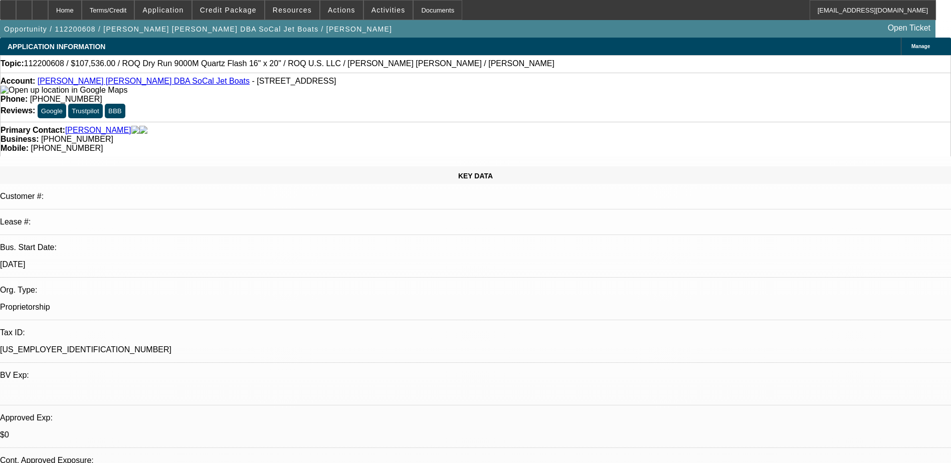
select select "0.2"
select select "2"
select select "0.1"
select select "0.2"
select select "2"
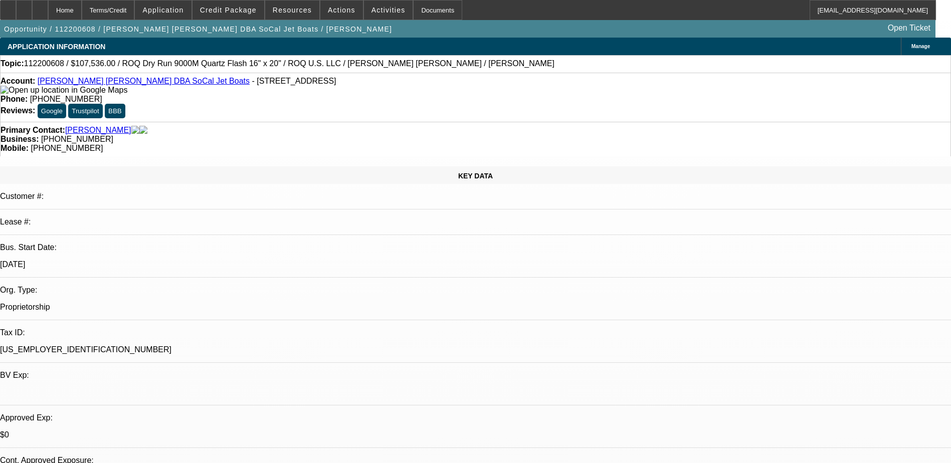
select select "0.1"
select select "0.2"
select select "2"
select select "0.1"
select select "0.2"
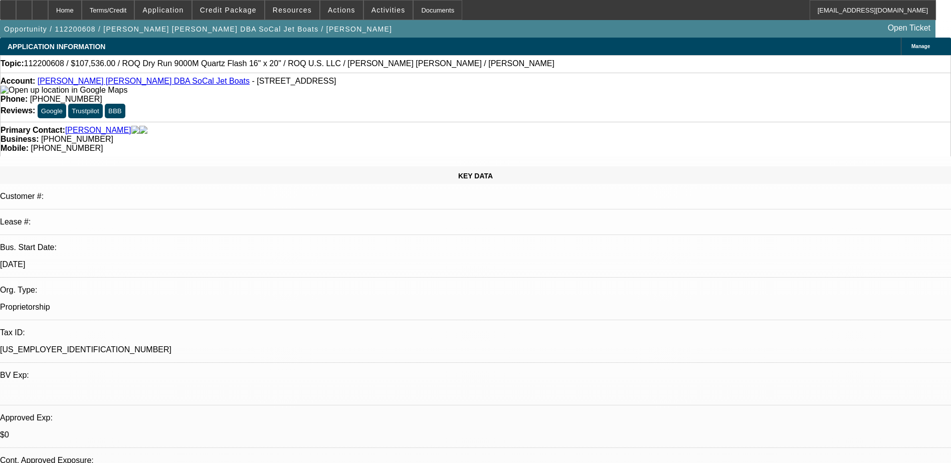
select select "2"
select select "0.1"
select select "1"
select select "2"
select select "4"
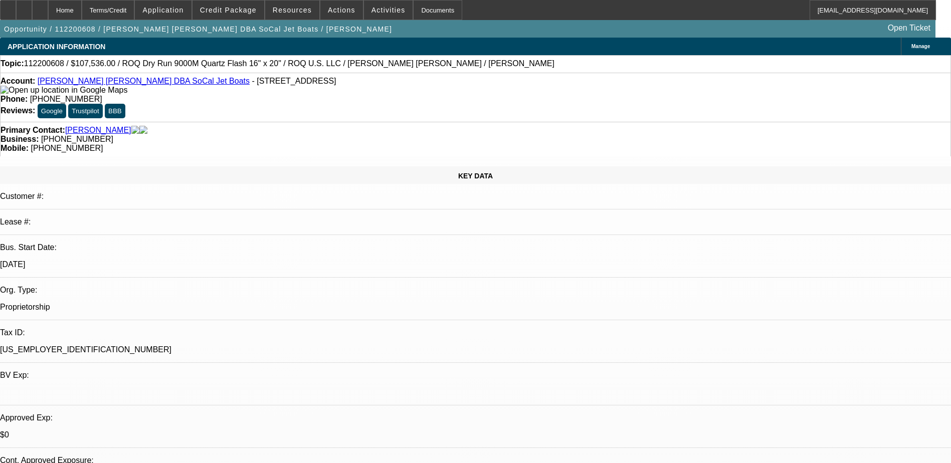
select select "1"
select select "2"
select select "4"
select select "1"
select select "2"
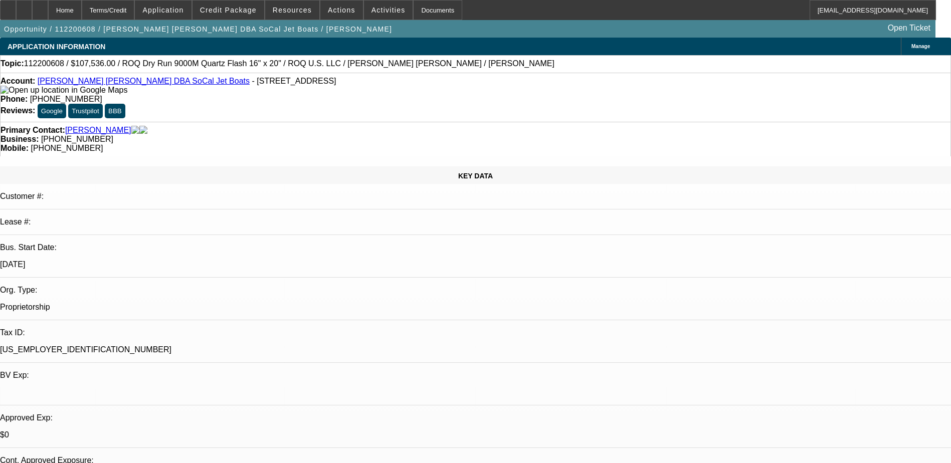
select select "4"
select select "1"
select select "2"
select select "4"
click at [364, 7] on span at bounding box center [388, 10] width 49 height 24
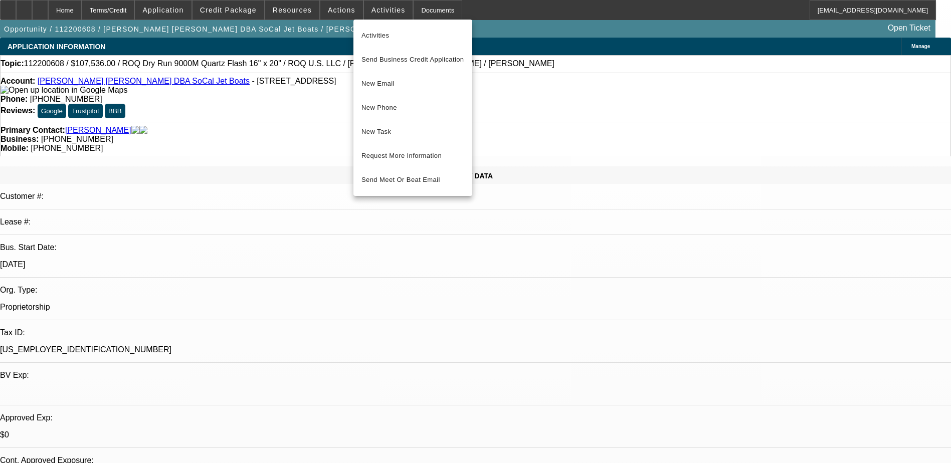
click at [263, 110] on div at bounding box center [475, 231] width 951 height 463
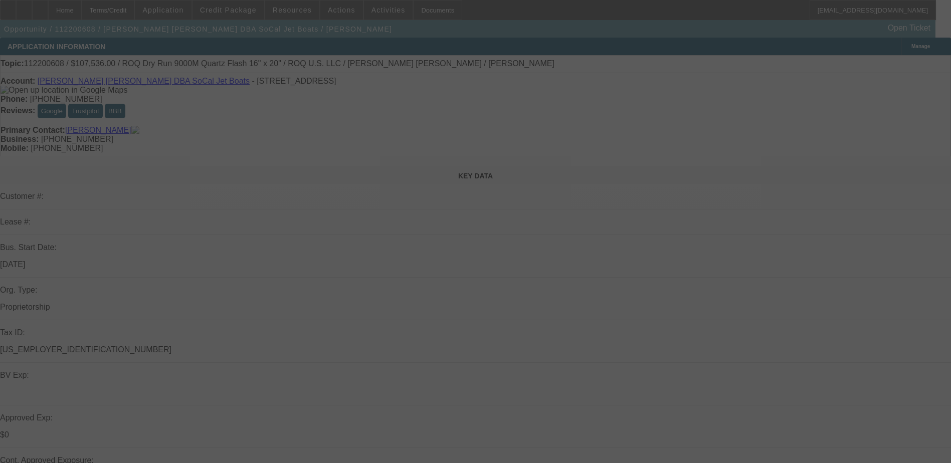
select select "0.2"
select select "2"
select select "0.1"
select select "0.2"
select select "2"
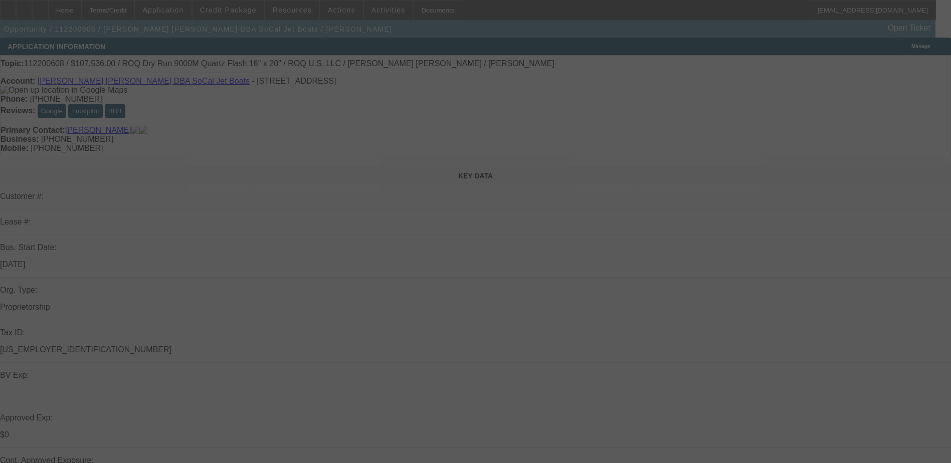
select select "0.1"
select select "0.2"
select select "2"
select select "0.1"
select select "0.2"
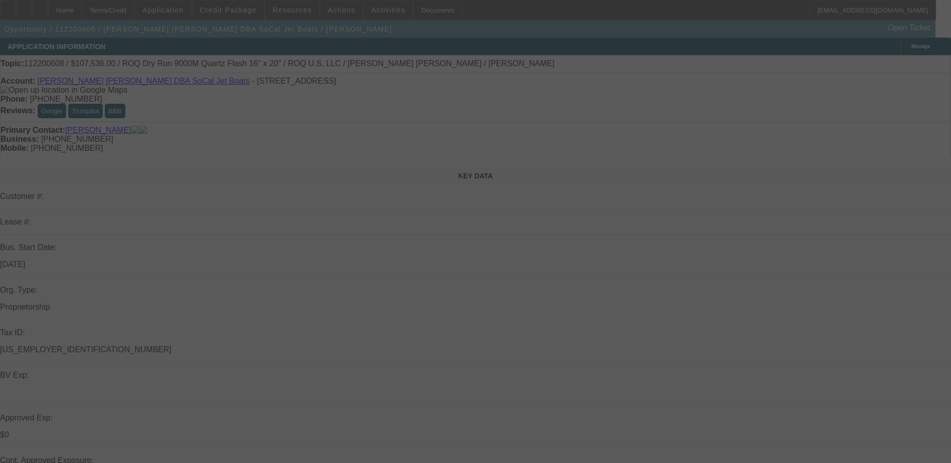
select select "2"
select select "0.1"
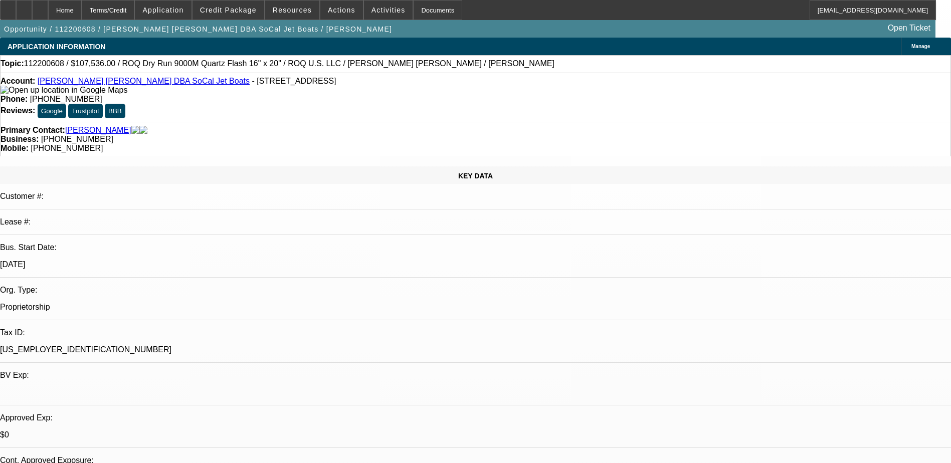
select select "1"
select select "2"
select select "4"
select select "1"
select select "2"
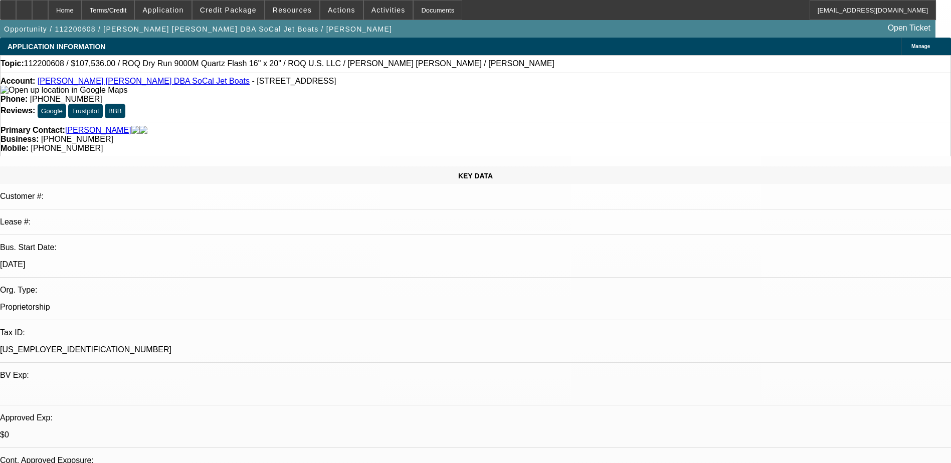
select select "4"
select select "1"
select select "2"
select select "4"
select select "1"
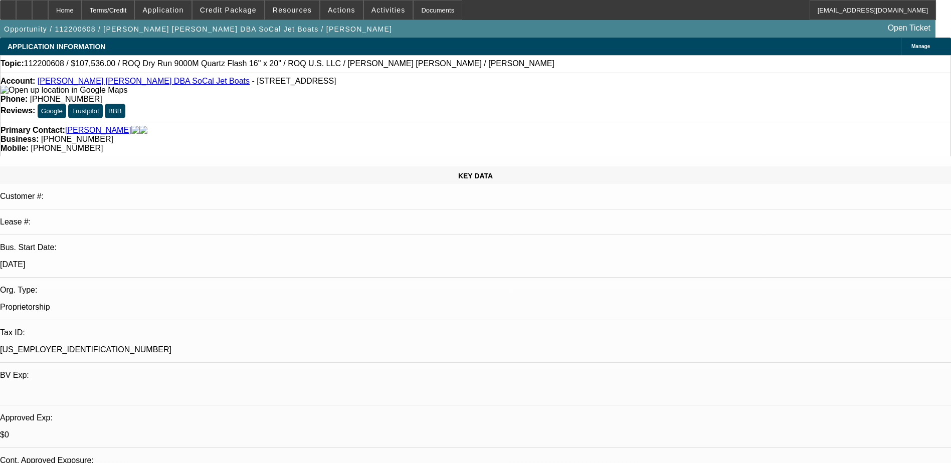
select select "2"
select select "4"
click at [336, 5] on span at bounding box center [341, 10] width 43 height 24
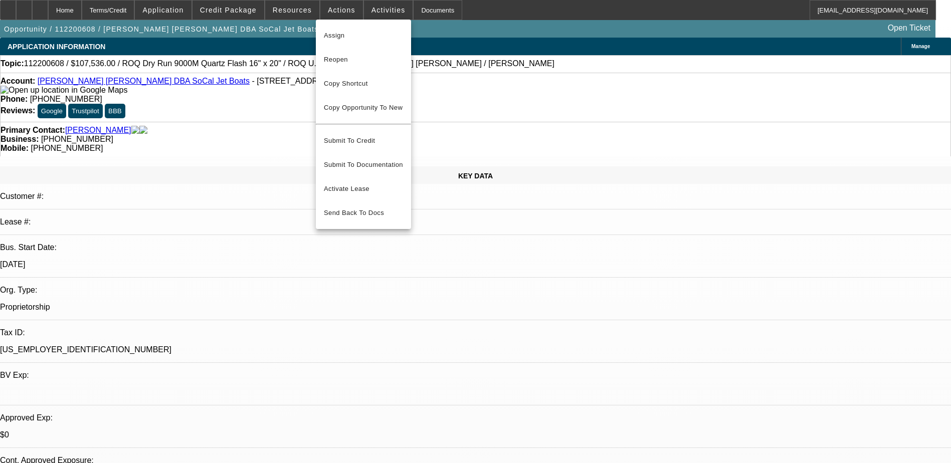
click at [295, 6] on div at bounding box center [475, 231] width 951 height 463
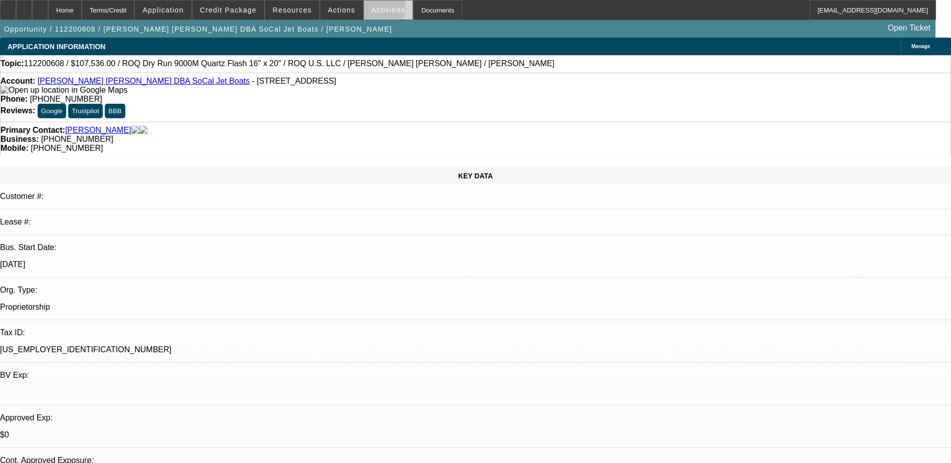
click at [372, 11] on span "Activities" at bounding box center [389, 10] width 34 height 8
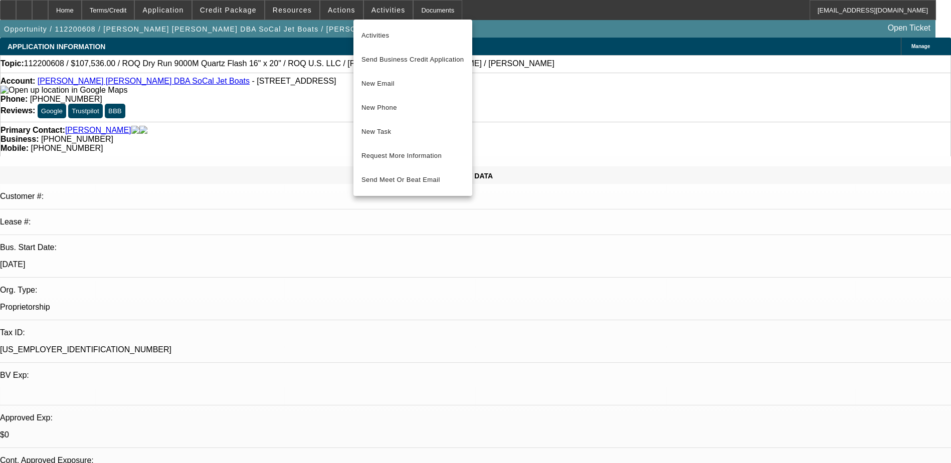
click at [333, 7] on div at bounding box center [475, 231] width 951 height 463
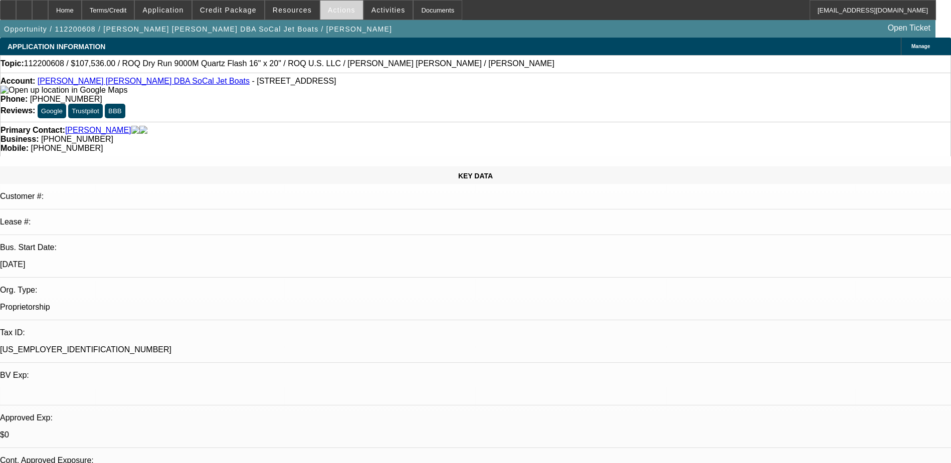
click at [333, 10] on span "Actions" at bounding box center [342, 10] width 28 height 8
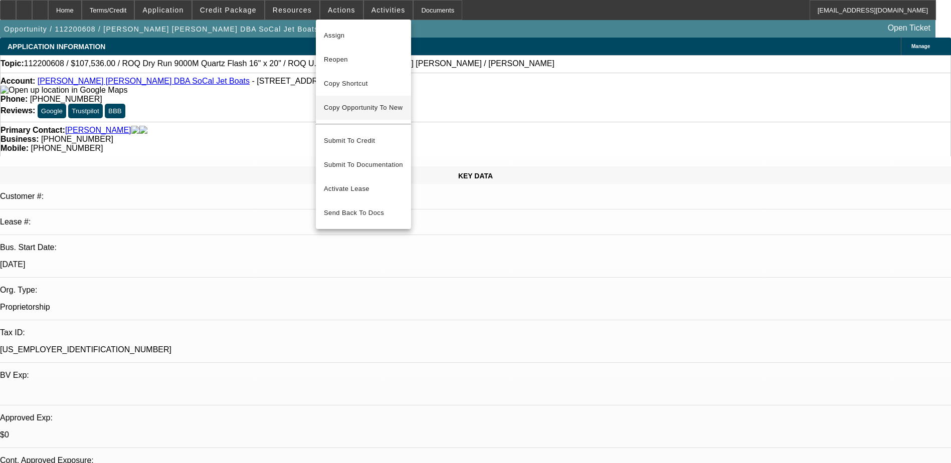
click at [376, 108] on span "Copy Opportunity To New" at bounding box center [363, 108] width 79 height 8
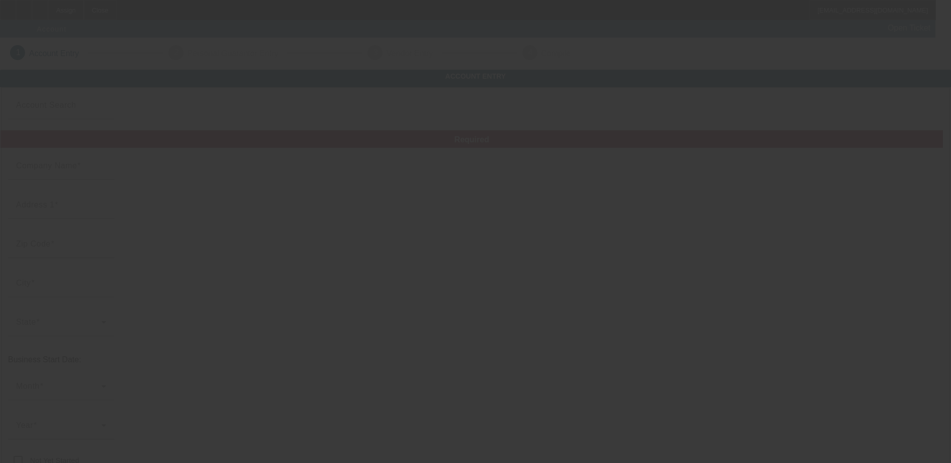
type input "Bradley James Martin"
type input "6012 Topaz St"
type input "89120"
type input "Las Vegas"
type input "(702) 970-7252"
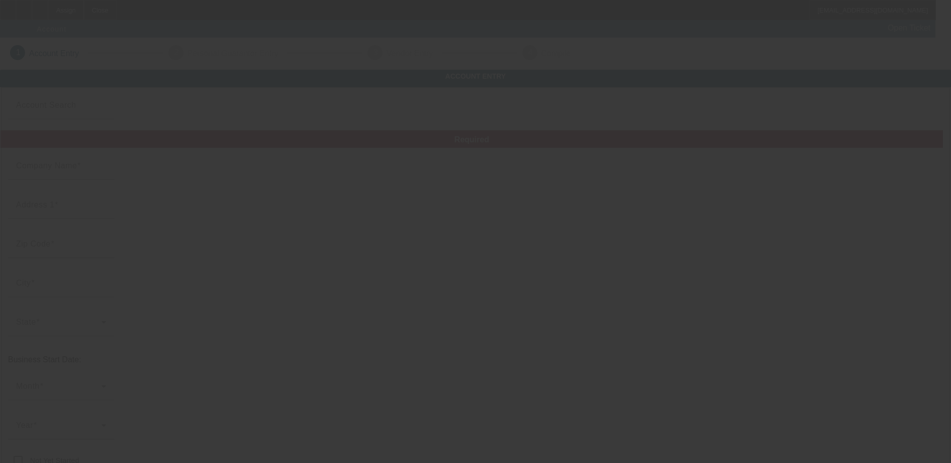
type input "SoCal Jet Boats"
type input "Ste 8"
type input "brad@socaljetboats.com"
type input "82-2000225"
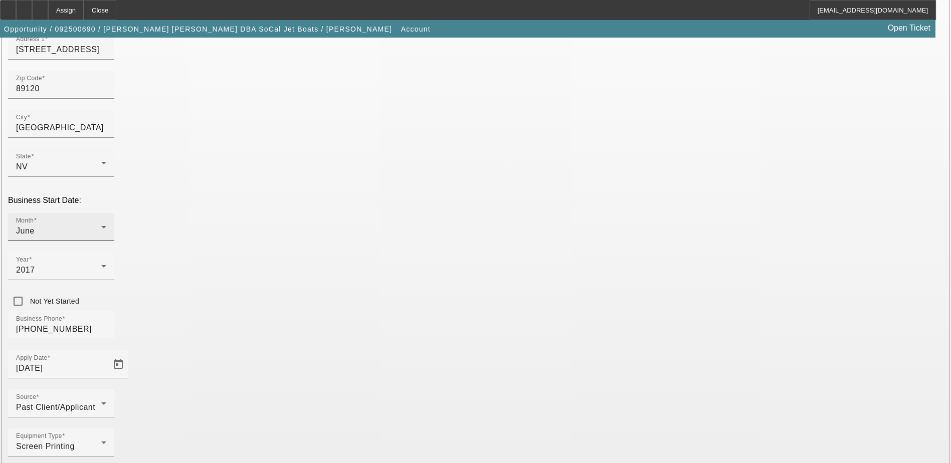
scroll to position [178, 0]
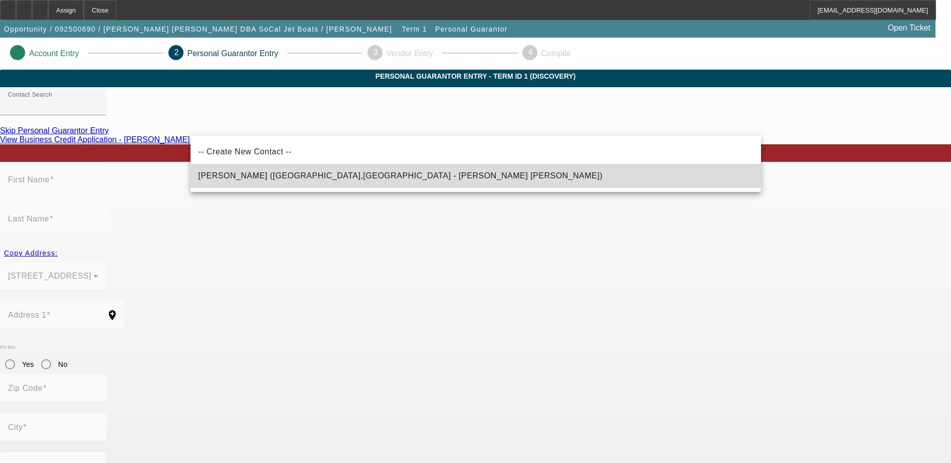
click at [329, 172] on span "Martin, Bradley (Las Vegas,NV - Bradley James Martin)" at bounding box center [401, 175] width 405 height 9
type input "Martin, Bradley (Las Vegas,NV - Bradley James Martin)"
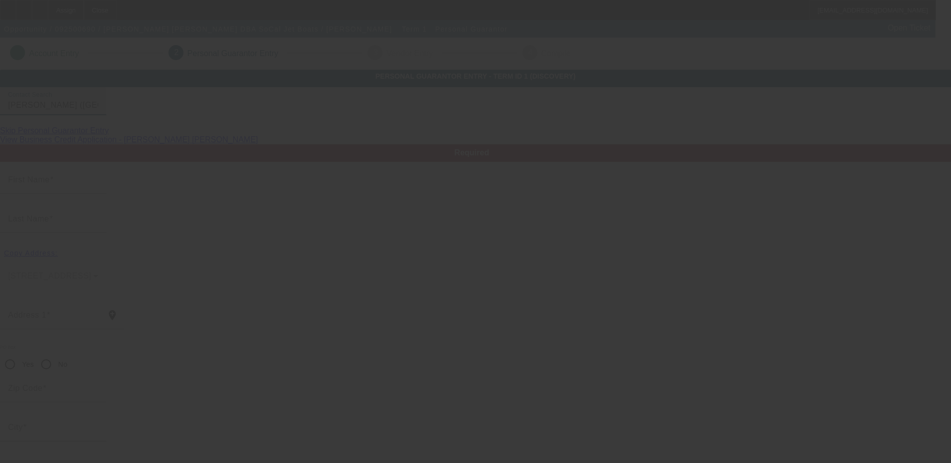
type input "Bradley"
type input "Martin"
type input "9436 Silvaner Court"
radio input "true"
type input "89123"
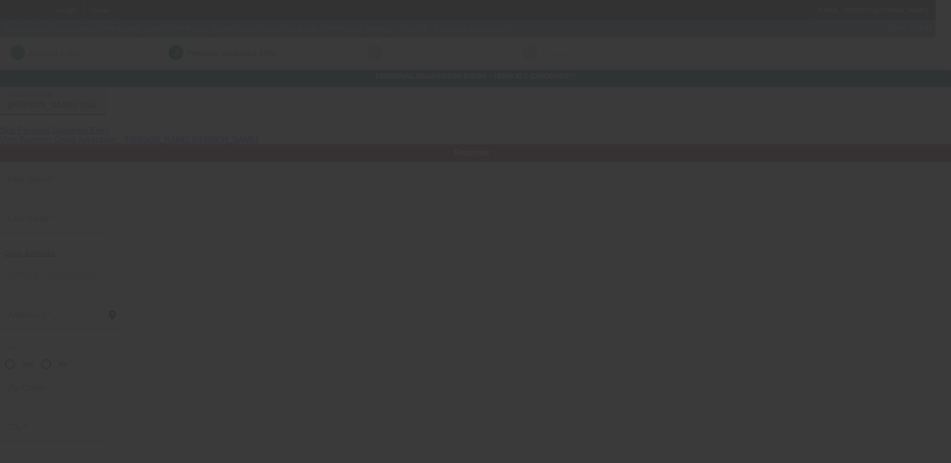
type input "Las Vegas"
type input "(702) 970-7252"
type input "100"
type input "561-71-6865"
type input "brad@socaljetboats.com"
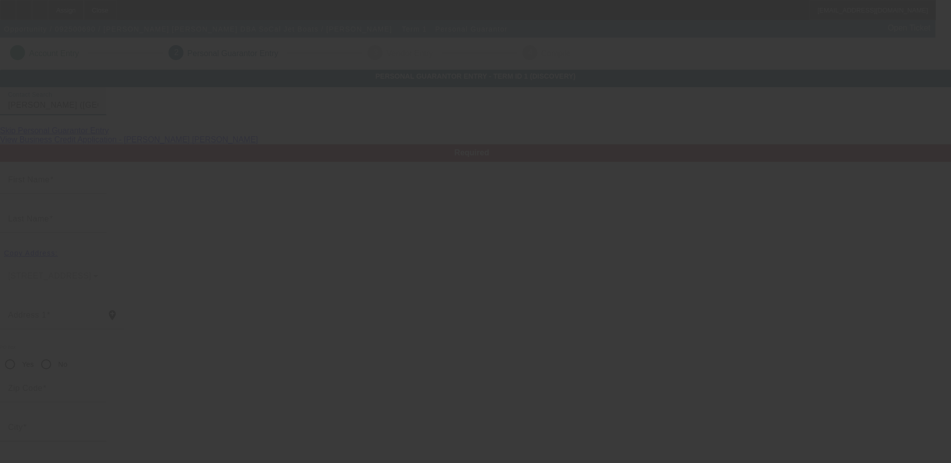
type input "(702) 994-7481"
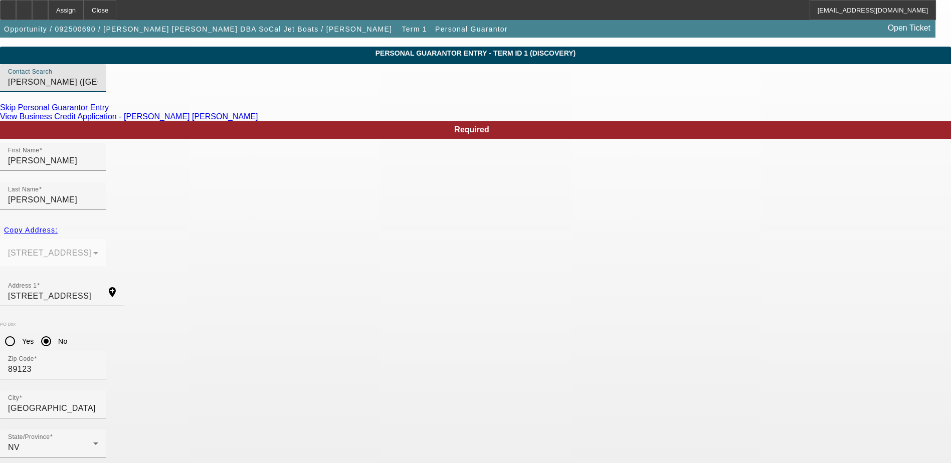
scroll to position [36, 0]
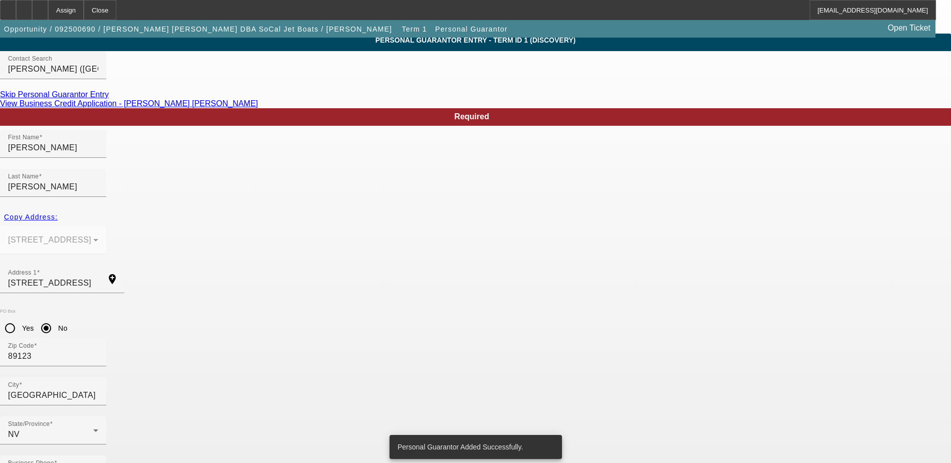
scroll to position [0, 0]
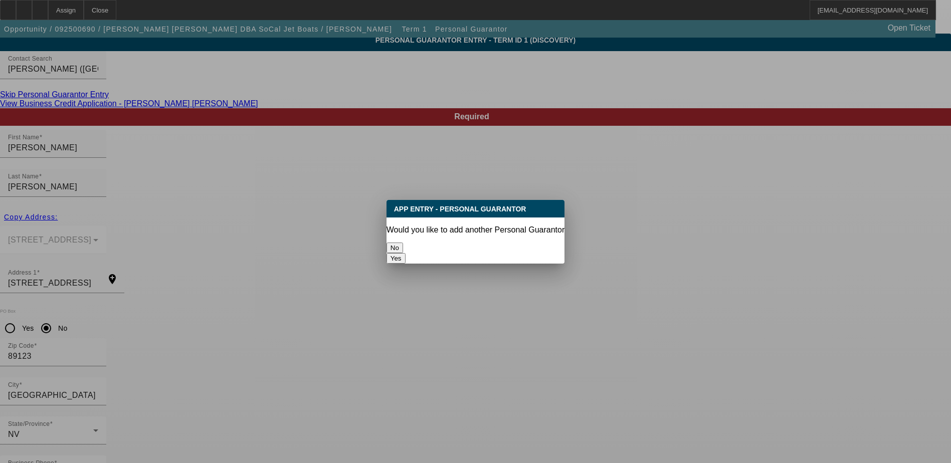
click at [403, 243] on button "No" at bounding box center [395, 248] width 17 height 11
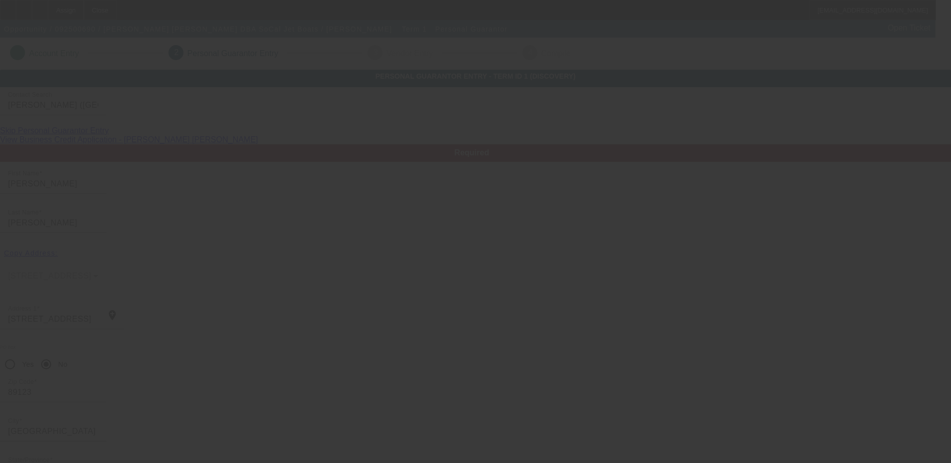
scroll to position [36, 0]
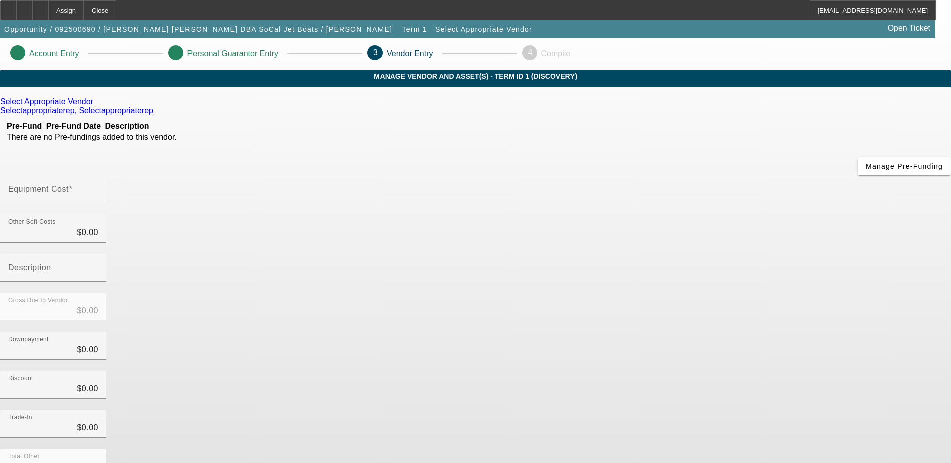
click at [278, 53] on p "Personal Guarantor Entry" at bounding box center [233, 53] width 91 height 9
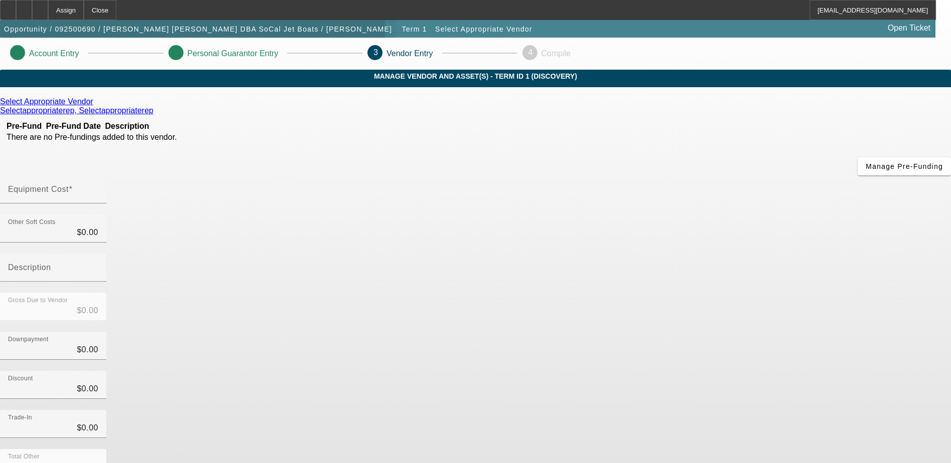
click at [200, 31] on span "Opportunity / 092500690 / Bradley James Martin DBA SoCal Jet Boats / Martin, Br…" at bounding box center [198, 29] width 388 height 8
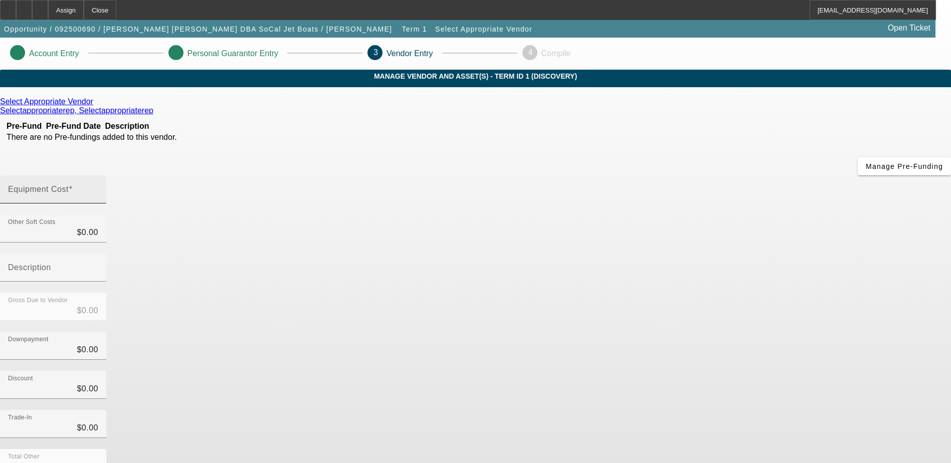
click at [98, 188] on input "Equipment Cost" at bounding box center [53, 194] width 90 height 12
type input "4"
type input "$4.00"
type input "45"
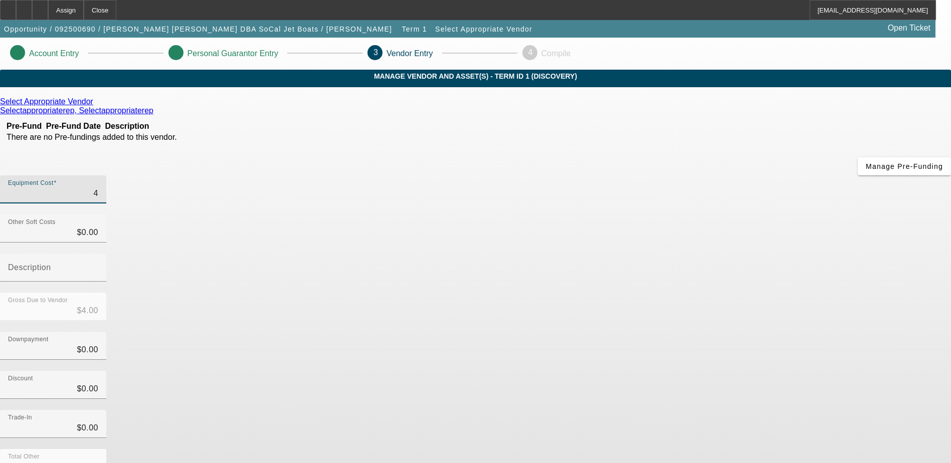
type input "$45.00"
type input "450"
type input "$450.00"
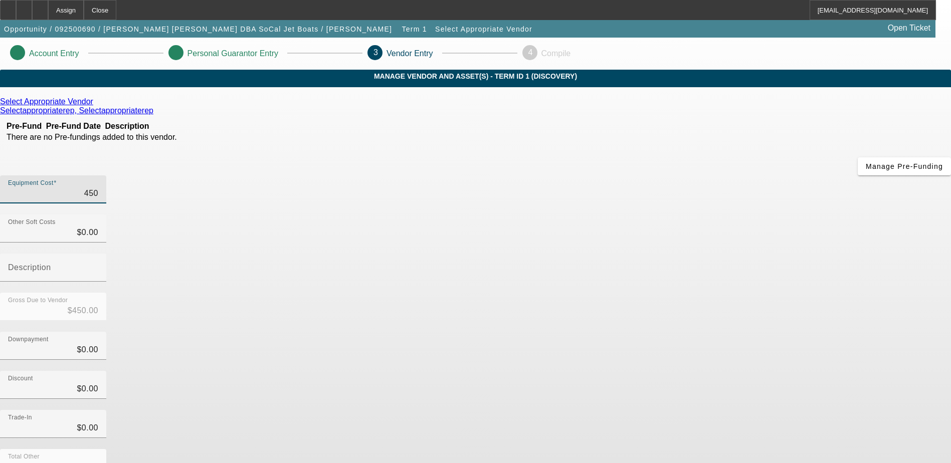
type input "4500"
type input "$4,500.00"
type input "45000"
type input "$45,000.00"
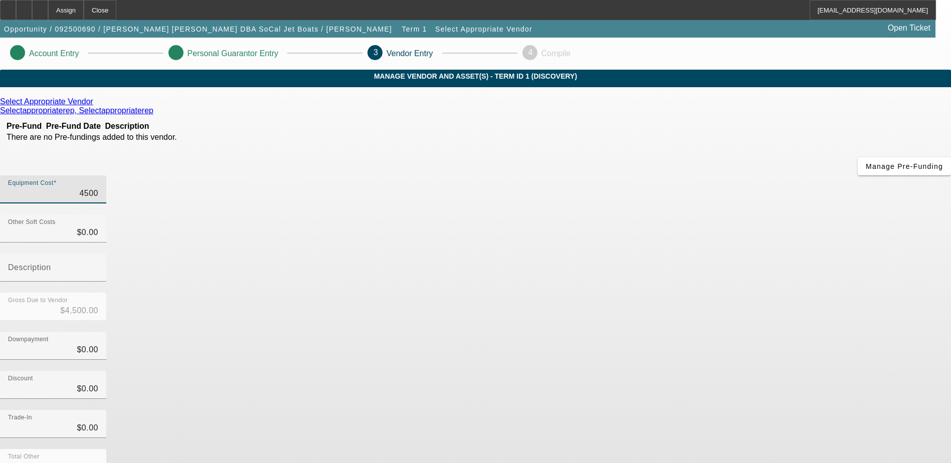
type input "$45,000.00"
click at [51, 263] on mat-label "Description" at bounding box center [29, 267] width 43 height 9
click at [98, 266] on input "Description" at bounding box center [53, 272] width 90 height 12
type input "6 head barreden"
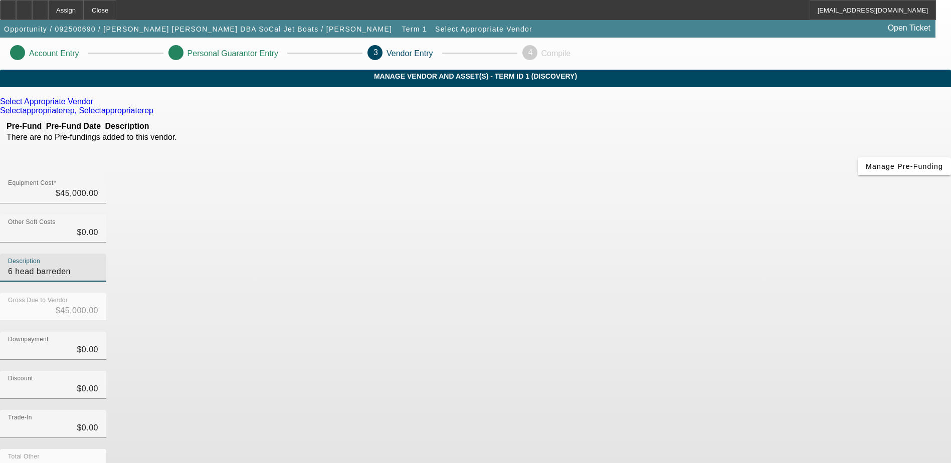
click at [276, 106] on div "Select Appropriate Vendor" at bounding box center [475, 101] width 951 height 9
click at [96, 106] on icon at bounding box center [96, 101] width 0 height 9
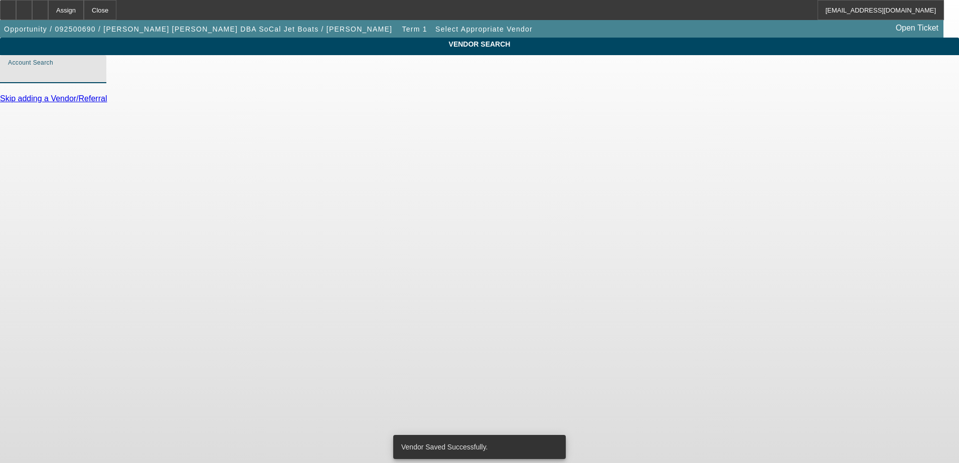
click at [98, 79] on input "Account Search" at bounding box center [53, 73] width 90 height 12
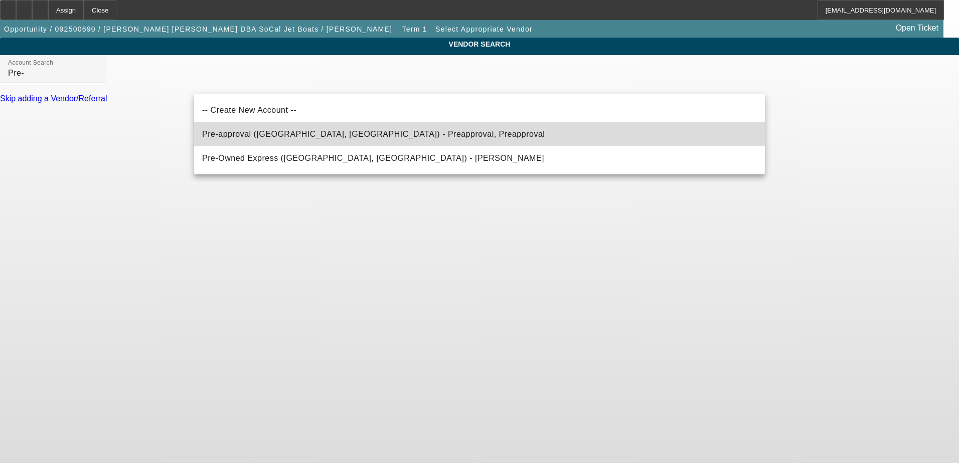
click at [315, 131] on span "Pre-approval (Northbrook, IL) - Preapproval, Preapproval" at bounding box center [373, 134] width 342 height 9
type input "Pre-approval (Northbrook, IL) - Preapproval, Preapproval"
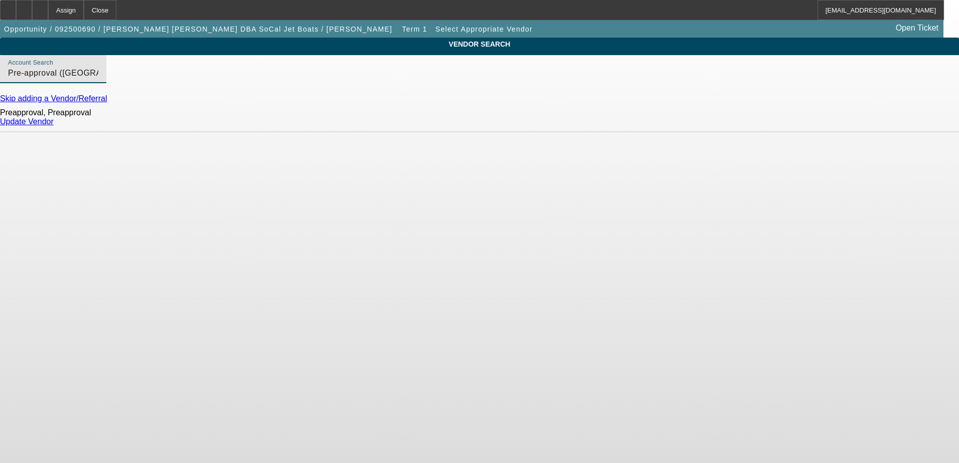
click at [54, 126] on link "Update Vendor" at bounding box center [27, 121] width 54 height 9
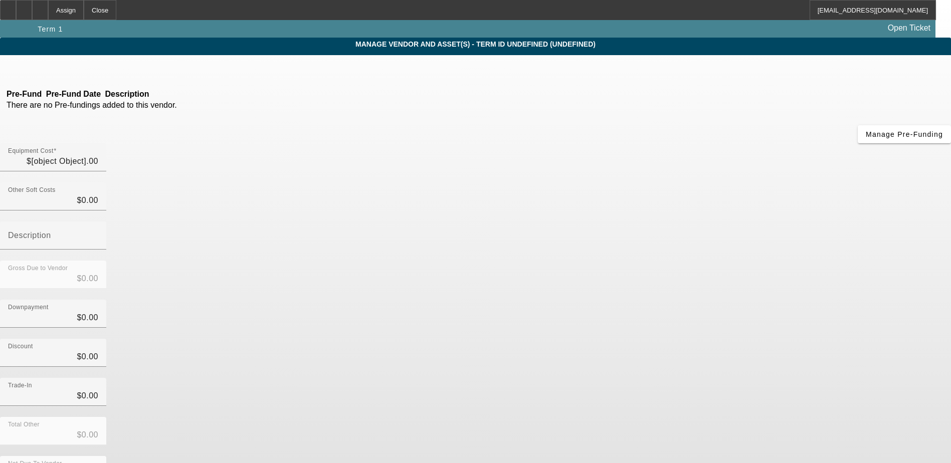
type input "$45,000.00"
type input "6 head barreden"
type input "$45,000.00"
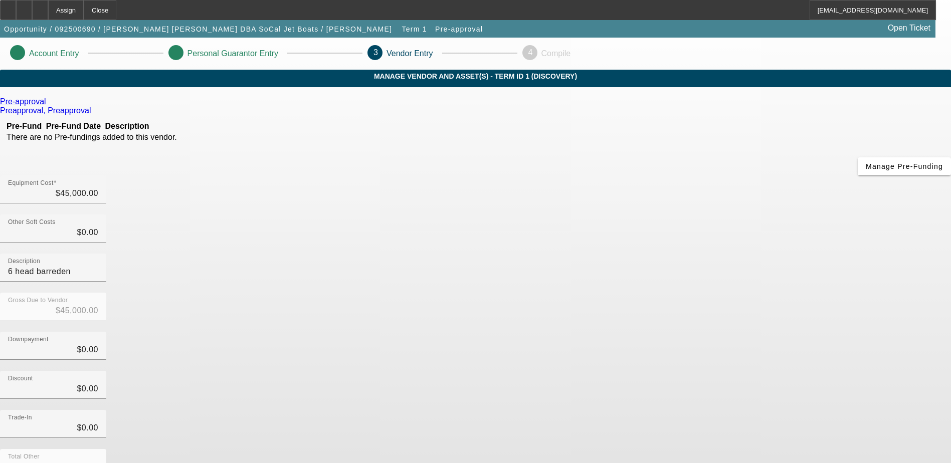
drag, startPoint x: 687, startPoint y: 428, endPoint x: 694, endPoint y: 427, distance: 6.6
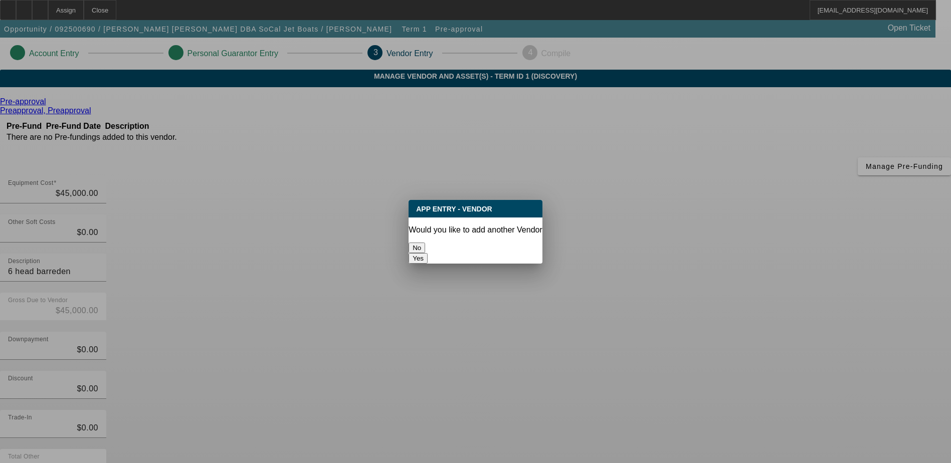
click at [425, 243] on button "No" at bounding box center [417, 248] width 17 height 11
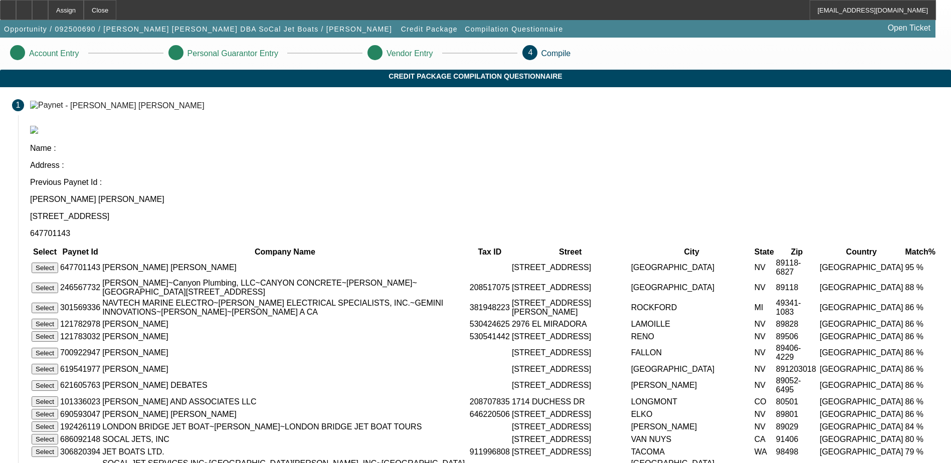
click at [58, 263] on button "Select" at bounding box center [45, 268] width 27 height 11
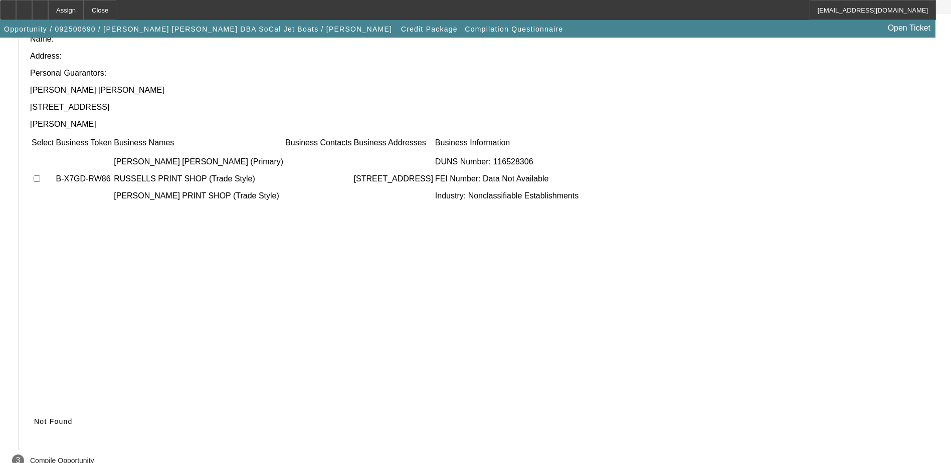
scroll to position [91, 0]
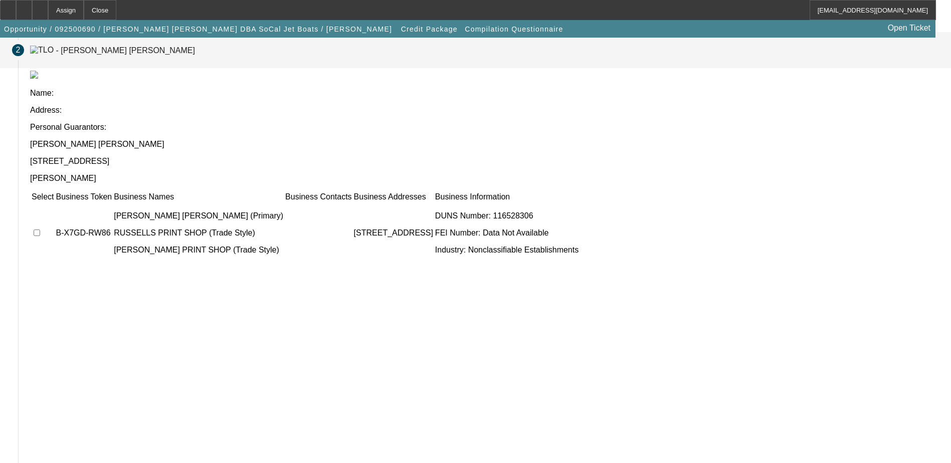
click at [54, 203] on td at bounding box center [42, 233] width 23 height 60
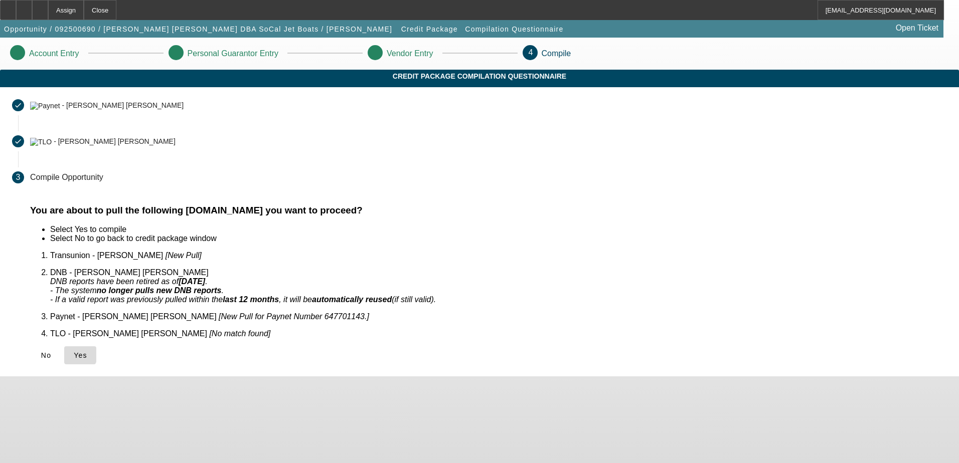
click at [87, 351] on span "Yes" at bounding box center [81, 355] width 14 height 8
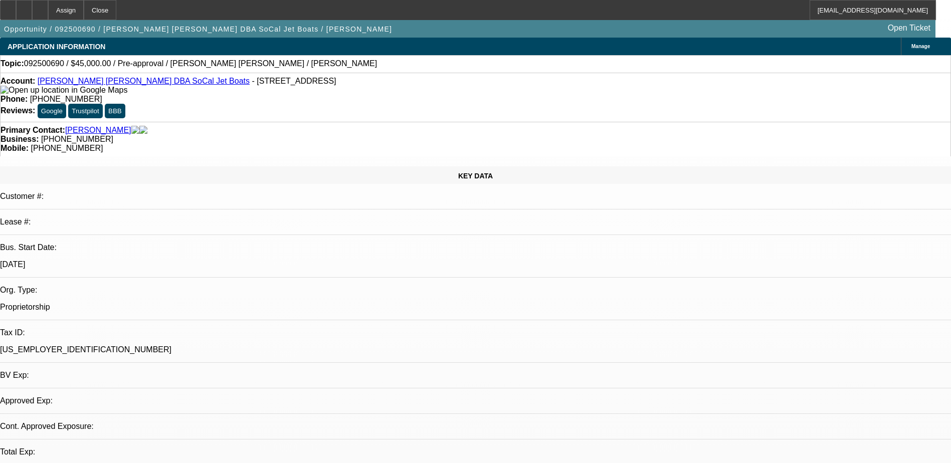
select select "0"
select select "2"
select select "0.1"
select select "4"
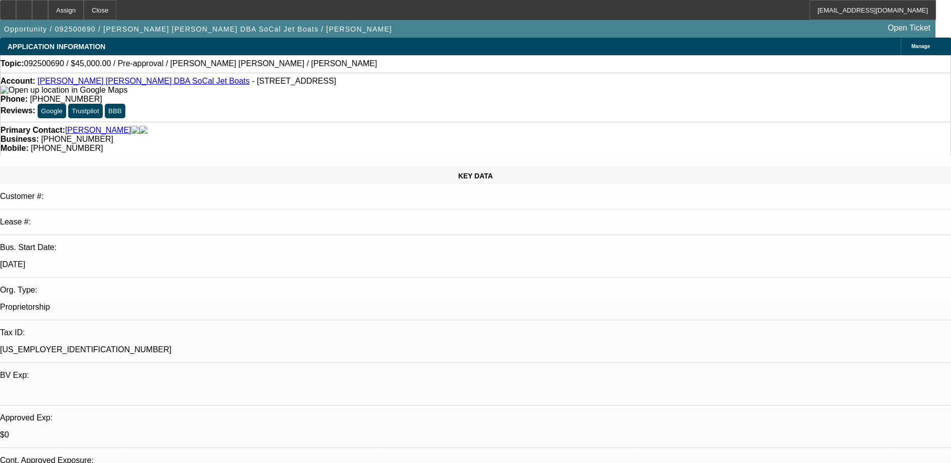
radio input "true"
paste textarea "wants a 6 head 20 40k price, 2016 time in business, co signer, His neighbor, Cr…"
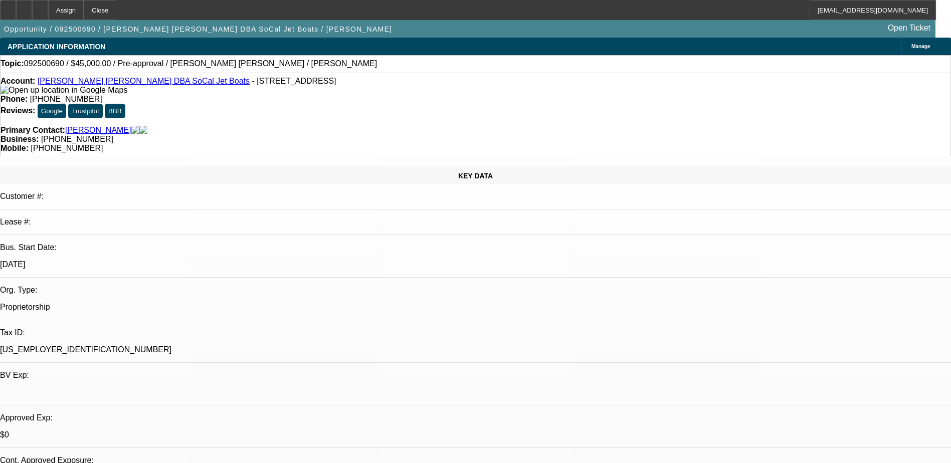
type textarea "wants a 6 head 20 40k price, 2016 time in business, co signer, His neighbor, Cr…"
radio input "true"
click at [48, 7] on div at bounding box center [40, 10] width 16 height 20
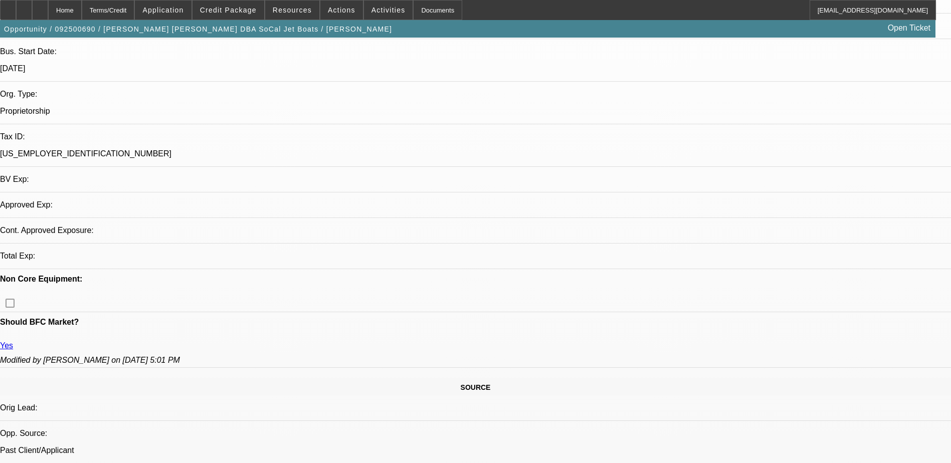
scroll to position [201, 0]
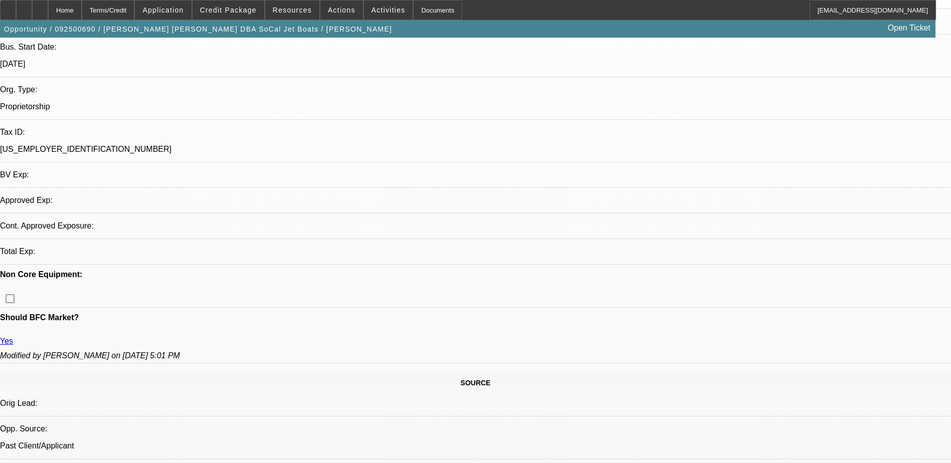
select select "0"
select select "2"
select select "0.1"
select select "4"
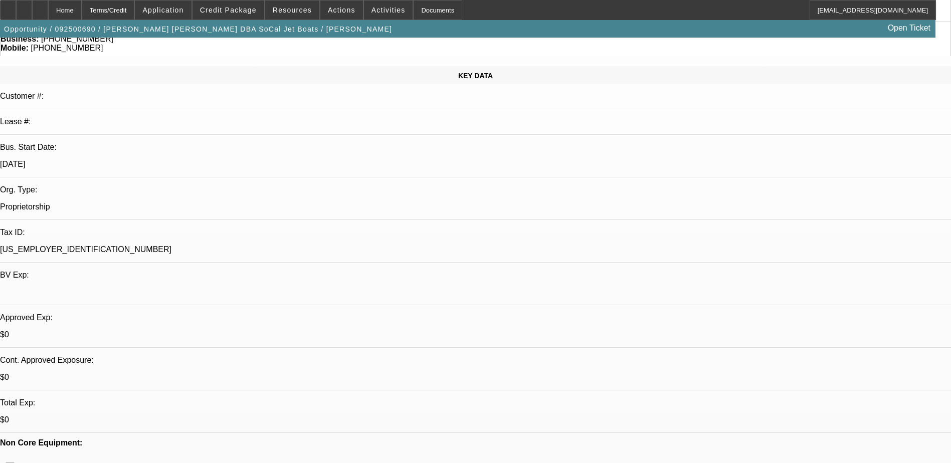
scroll to position [0, 0]
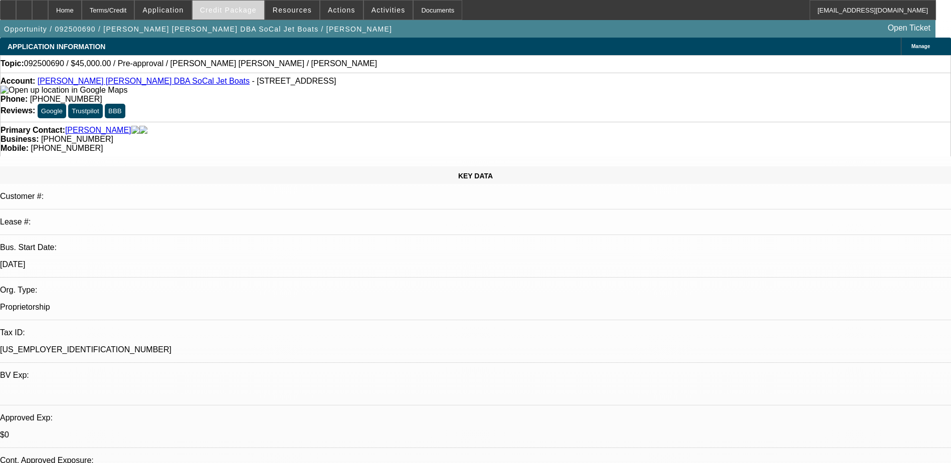
click at [247, 7] on span "Credit Package" at bounding box center [228, 10] width 57 height 8
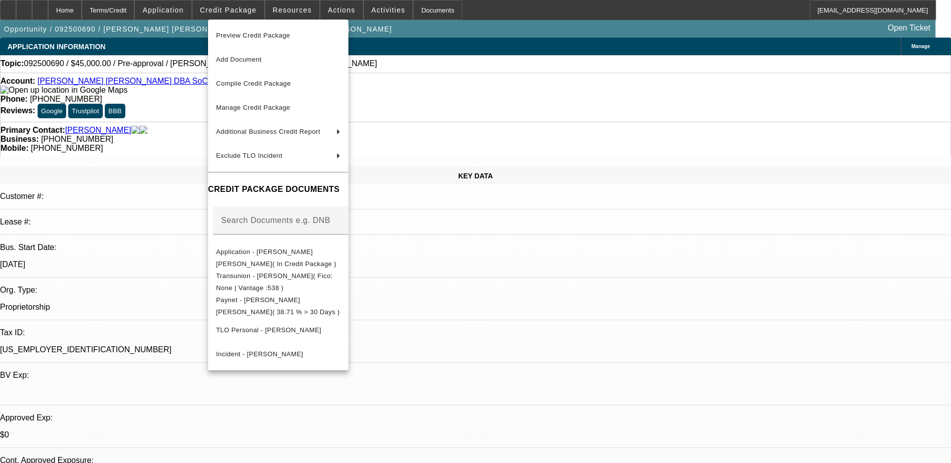
drag, startPoint x: 339, startPoint y: 11, endPoint x: 345, endPoint y: 11, distance: 6.0
click at [341, 11] on div at bounding box center [475, 231] width 951 height 463
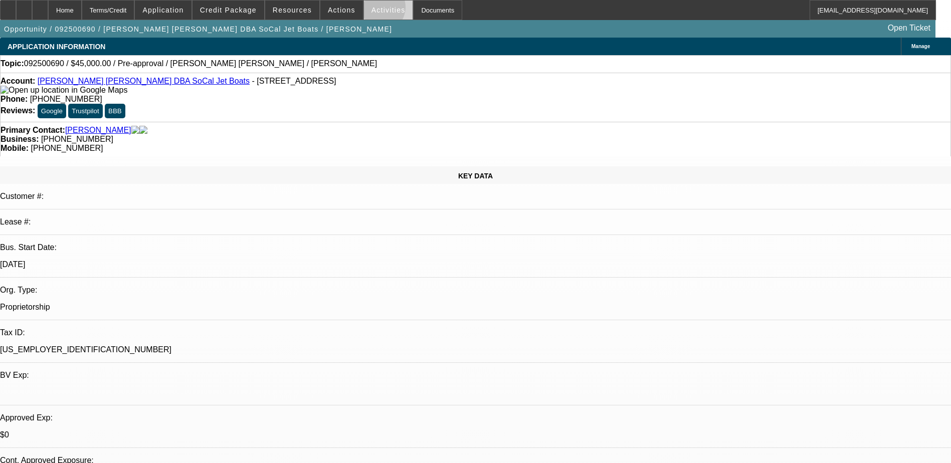
click at [372, 10] on span "Activities" at bounding box center [389, 10] width 34 height 8
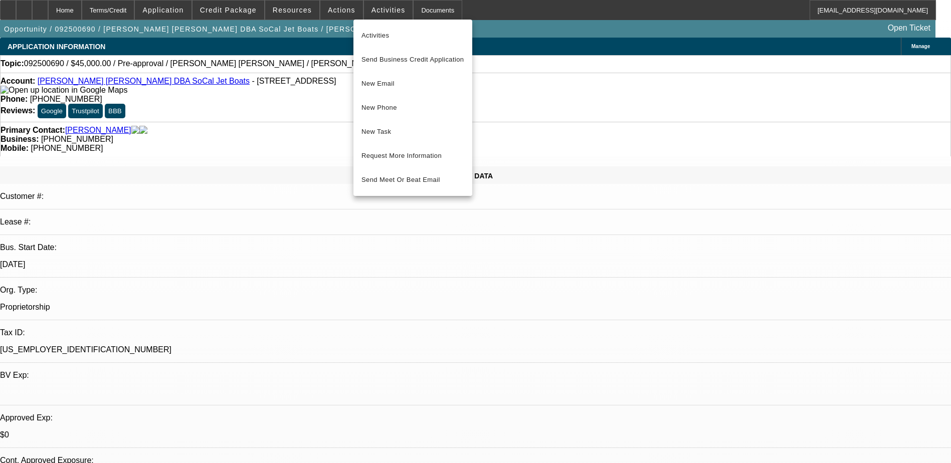
click at [309, 70] on div at bounding box center [475, 231] width 951 height 463
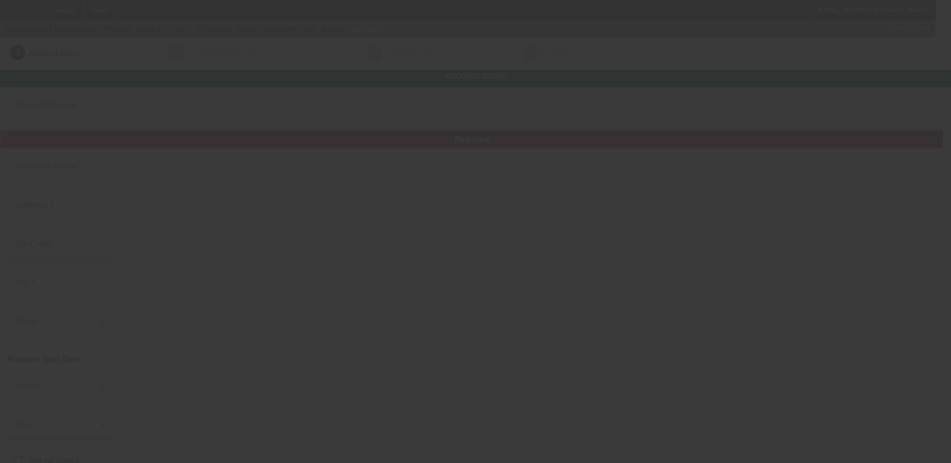
type input "Thunder Road FX, Inc."
type input "767 [GEOGRAPHIC_DATA]"
type input "32065"
type input "[GEOGRAPHIC_DATA]"
type input "[PHONE_NUMBER]"
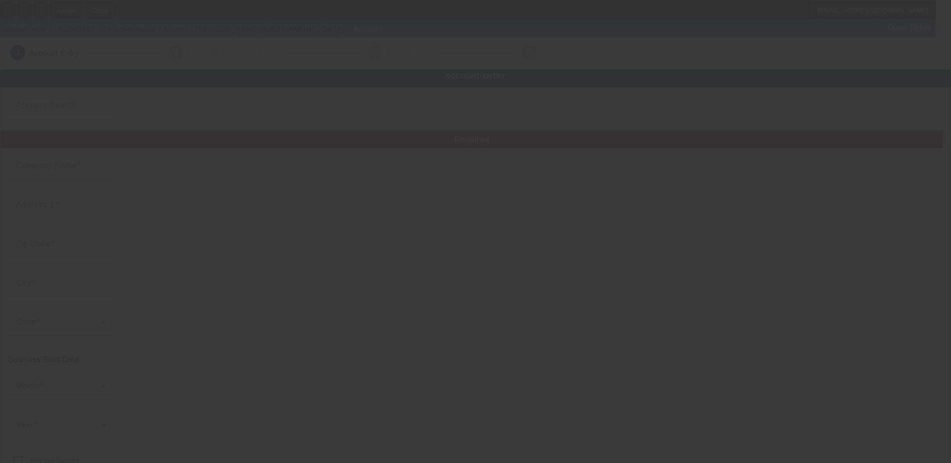
type input "[EMAIL_ADDRESS][DOMAIN_NAME]"
type input "Clay"
type input "268012230"
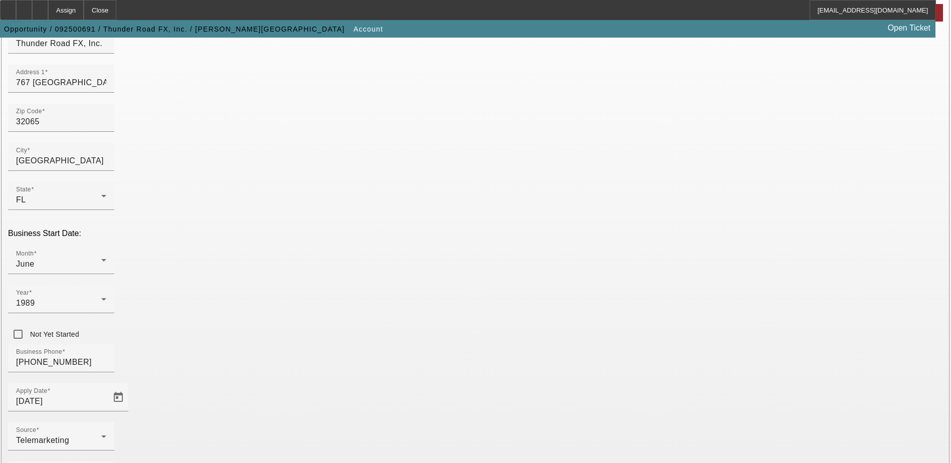
scroll to position [69, 0]
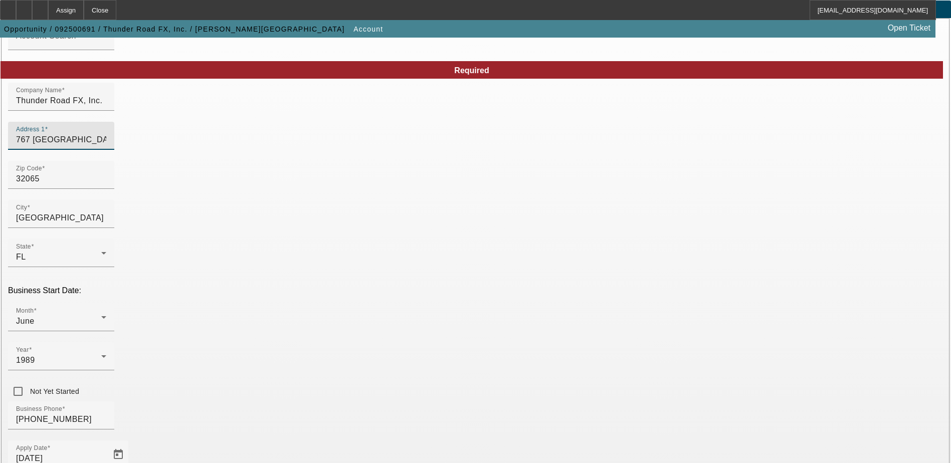
click at [106, 146] on input "767 Turkey Point Dr" at bounding box center [61, 140] width 90 height 12
drag, startPoint x: 270, startPoint y: 156, endPoint x: 185, endPoint y: 155, distance: 85.2
click at [185, 155] on div "Address 1 767 Turkey Point Dr" at bounding box center [475, 141] width 935 height 39
click at [106, 142] on div "Address 1 767 Turkey Point Dr" at bounding box center [61, 136] width 90 height 28
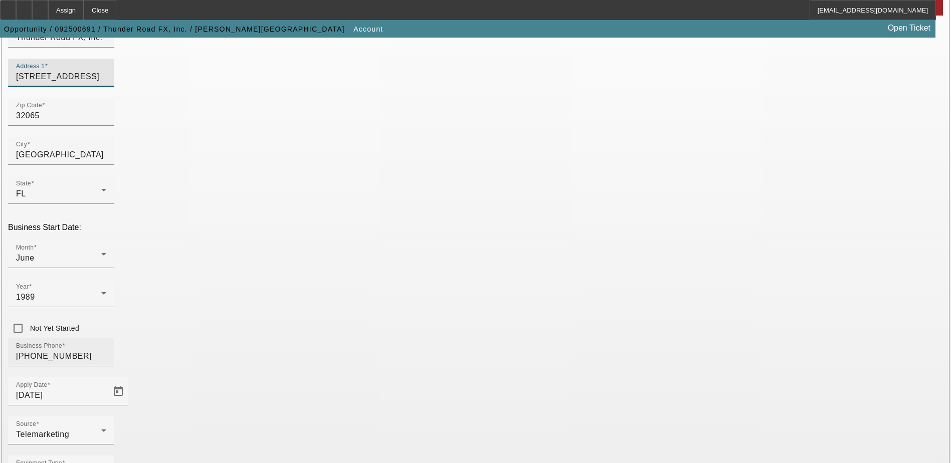
scroll to position [169, 0]
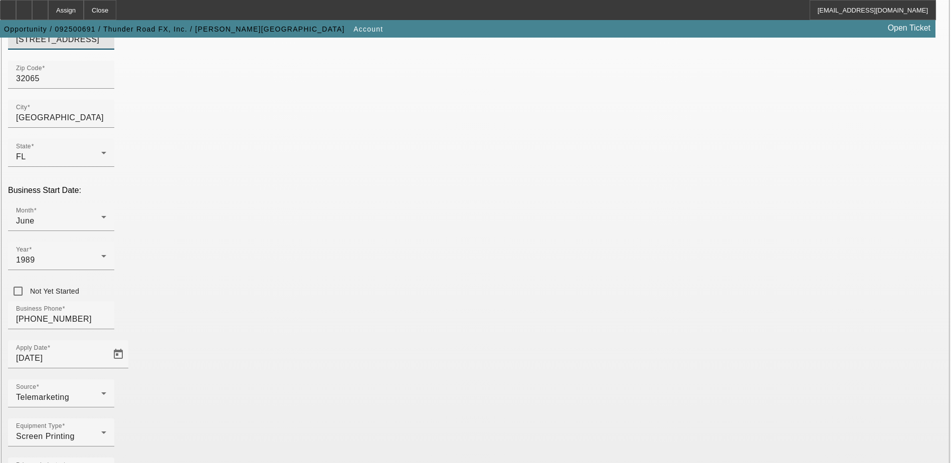
type input "[STREET_ADDRESS]"
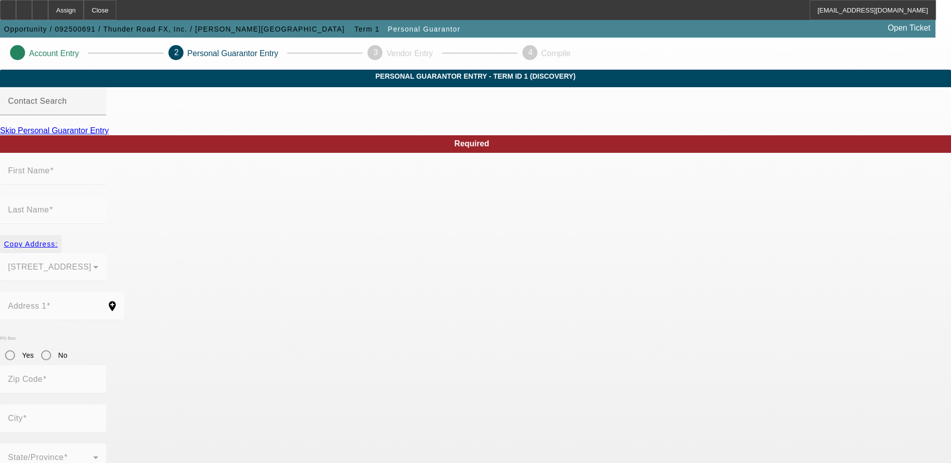
click at [58, 240] on span "Copy Address:" at bounding box center [31, 244] width 54 height 8
type input "2642 sandlewood circle"
type input "32065"
type input "Orange Park"
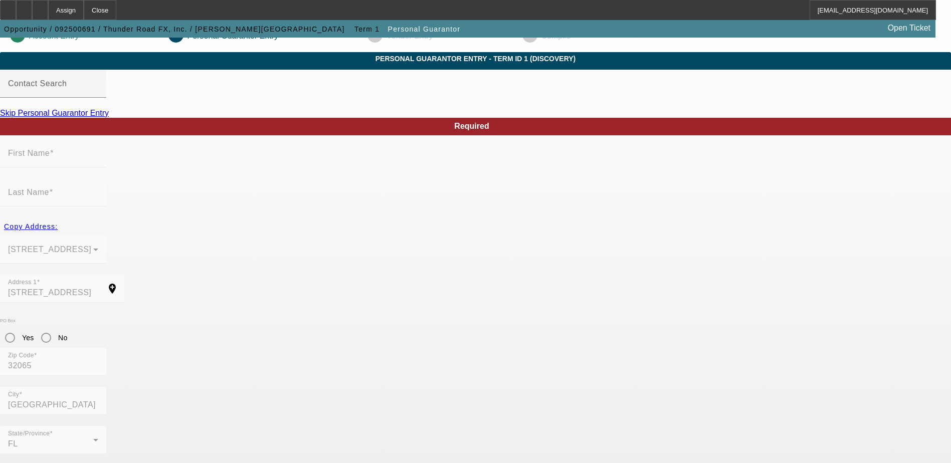
scroll to position [27, 0]
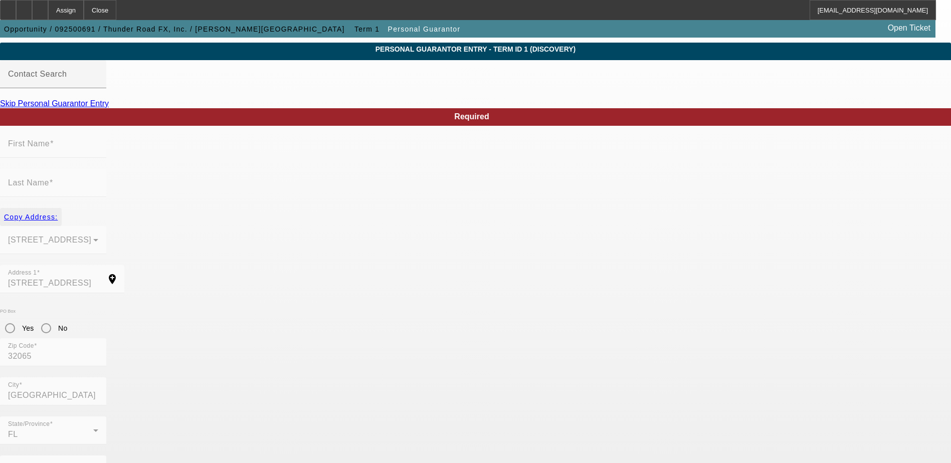
click at [58, 213] on span "Copy Address:" at bounding box center [31, 217] width 54 height 8
click at [106, 166] on mat-form-field "First Name" at bounding box center [53, 149] width 106 height 39
click at [98, 87] on div "Contact Search" at bounding box center [53, 74] width 90 height 28
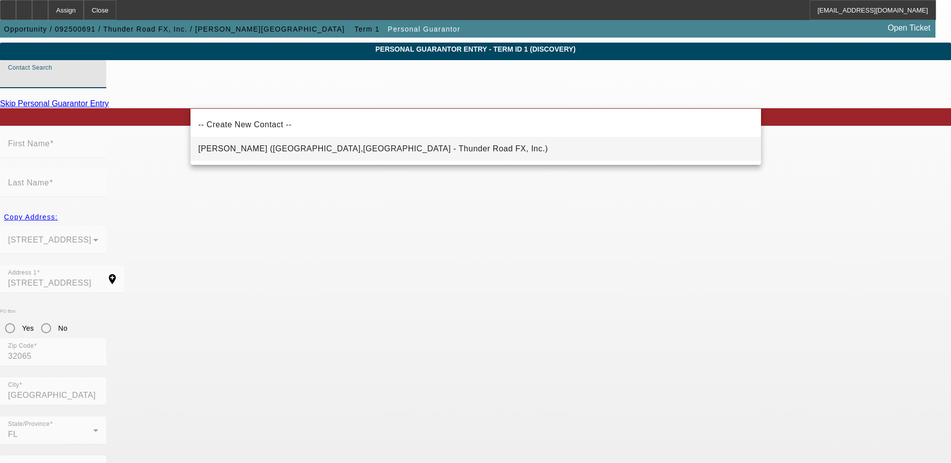
click at [261, 152] on span "Cambell, Frederick (Orange Park,FL - Thunder Road FX, Inc.)" at bounding box center [374, 148] width 350 height 9
type input "Cambell, Frederick (Orange Park,FL - Thunder Road FX, Inc.)"
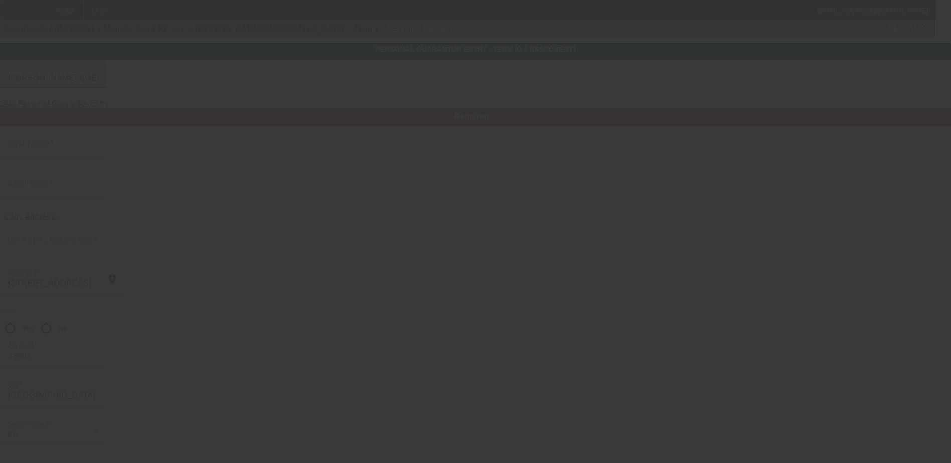
type input "Frederick"
type input "Cambell"
type input "767 Turkey Point Drive"
radio input "true"
type input "(904) 389-5656"
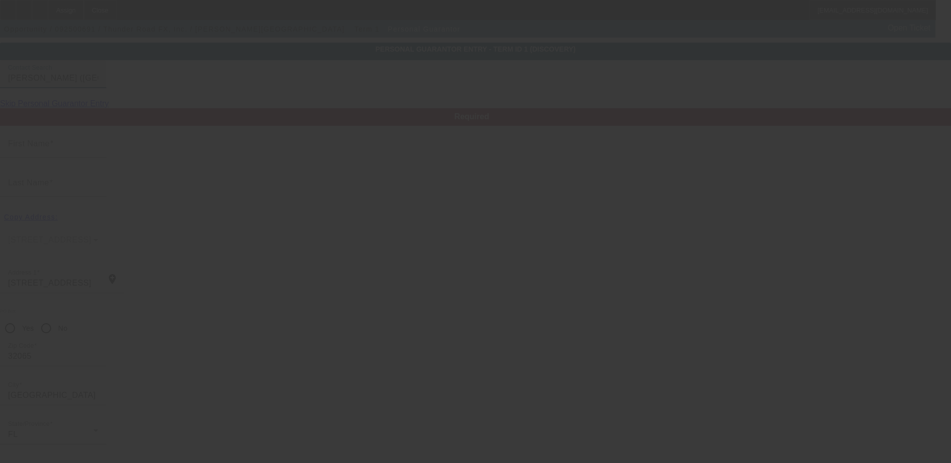
type input "049-56-2861"
type input "infothunderroadfx@comcast.net"
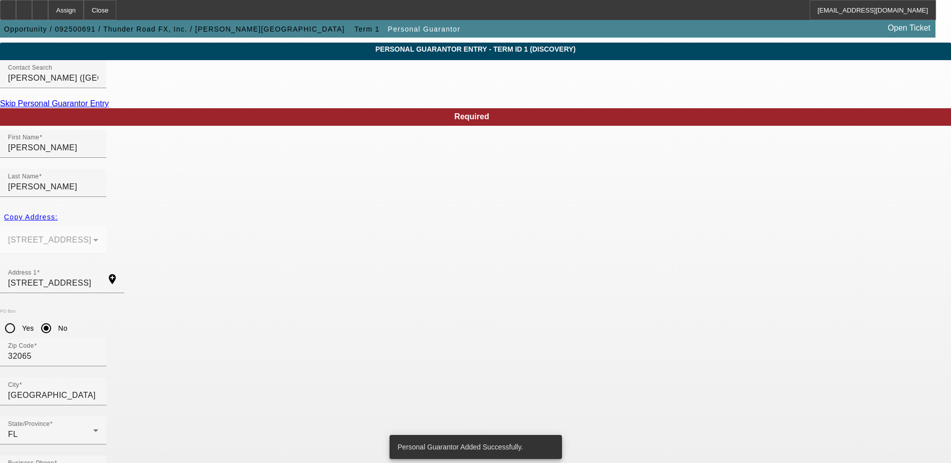
scroll to position [0, 0]
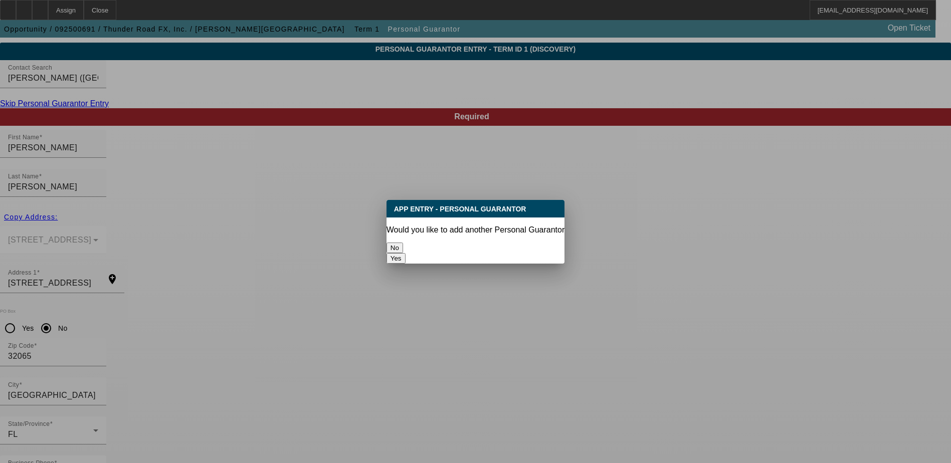
click at [403, 246] on button "No" at bounding box center [395, 248] width 17 height 11
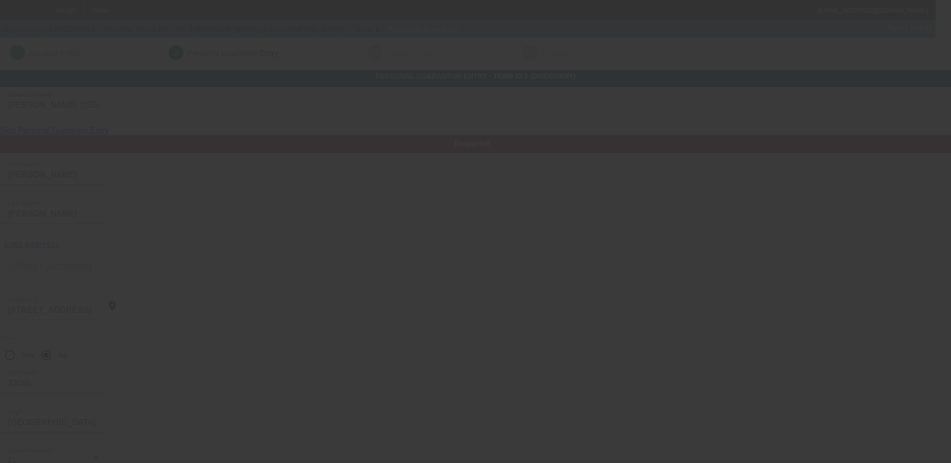
scroll to position [27, 0]
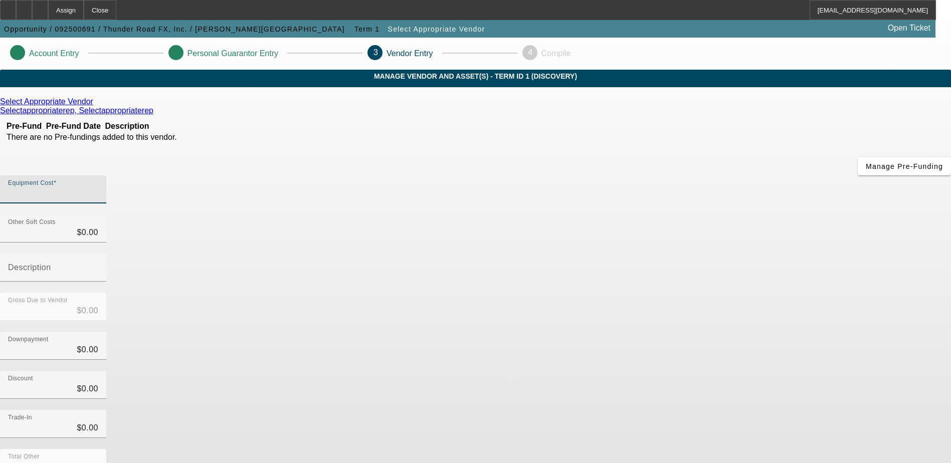
click at [98, 188] on input "Equipment Cost" at bounding box center [53, 194] width 90 height 12
type input "1"
type input "$1.00"
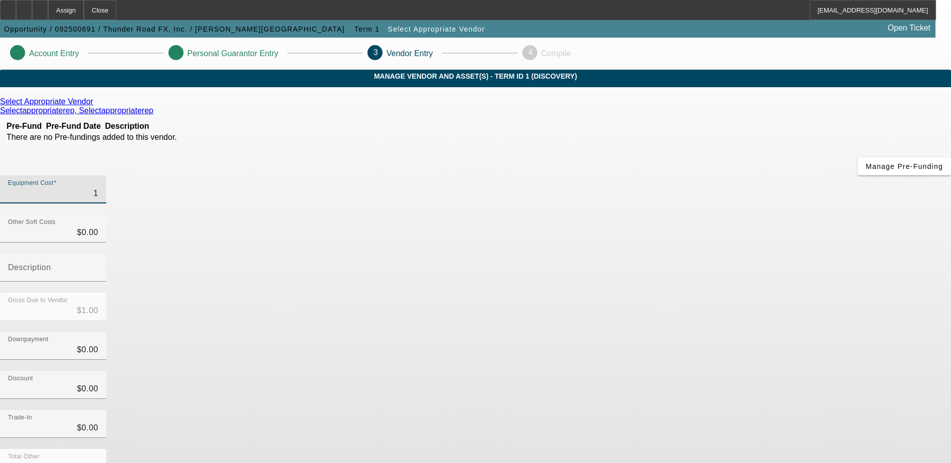
type input "10"
type input "$10.00"
type input "100"
type input "$100.00"
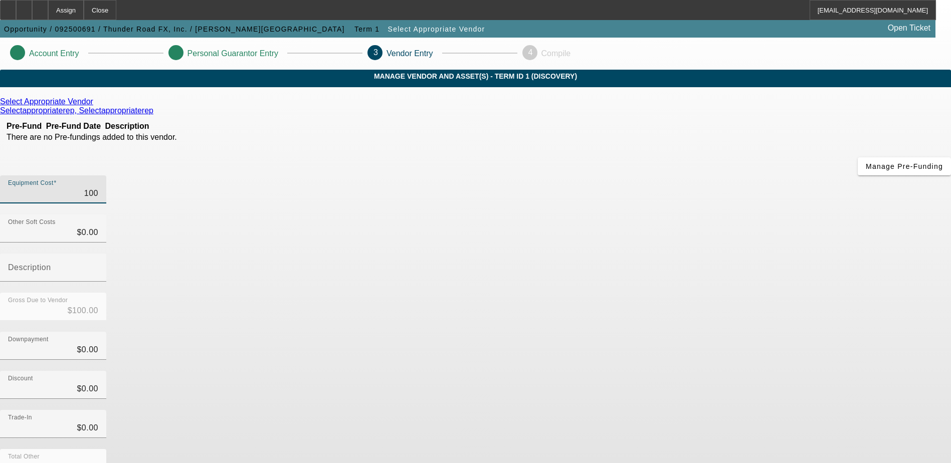
type input "$100.00"
type input "10"
type input "$10.00"
type input "1"
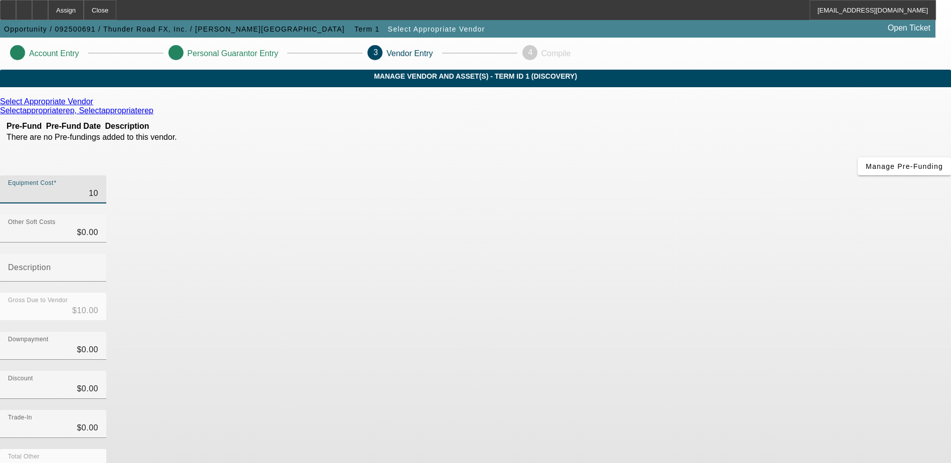
type input "$1.00"
type input "$0.00"
type input "3"
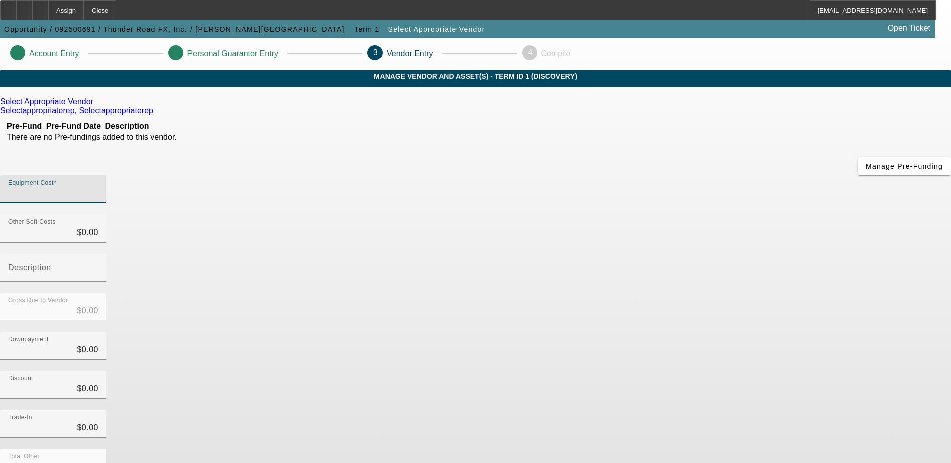
type input "$3.00"
type input "35"
type input "$35.00"
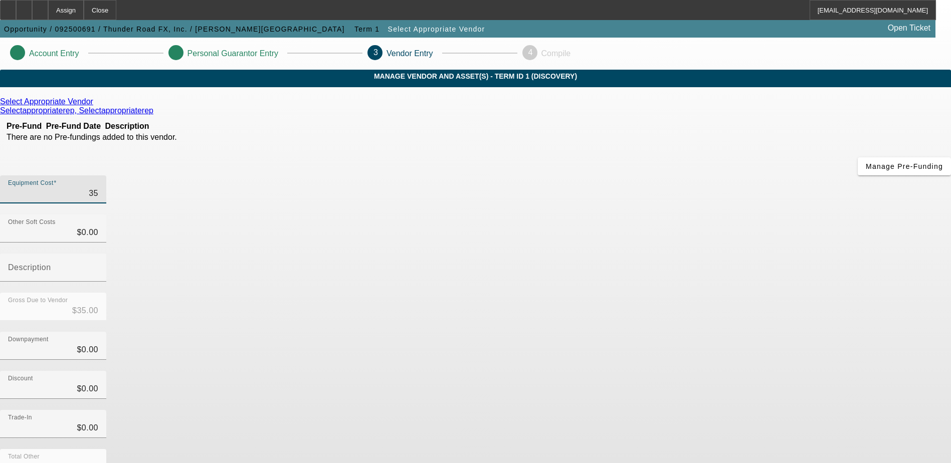
type input "350"
type input "$350.00"
type input "3500"
type input "$3,500.00"
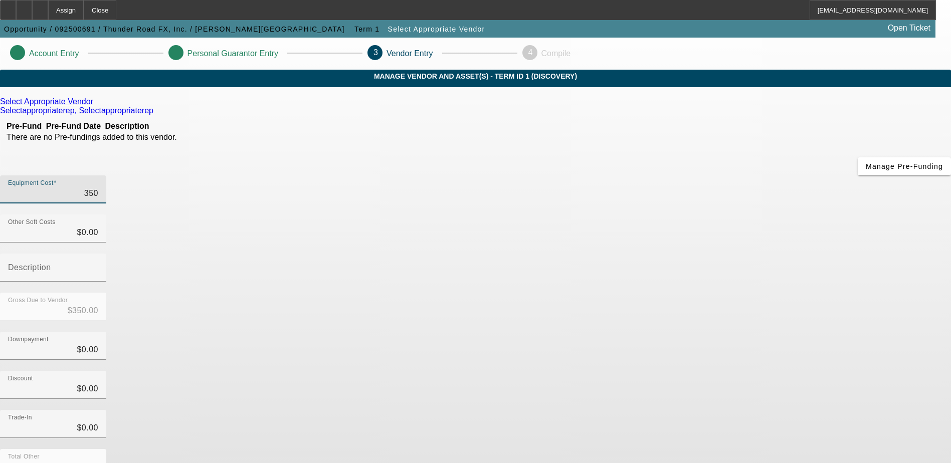
type input "$3,500.00"
type input "35000"
type input "$35,000.00"
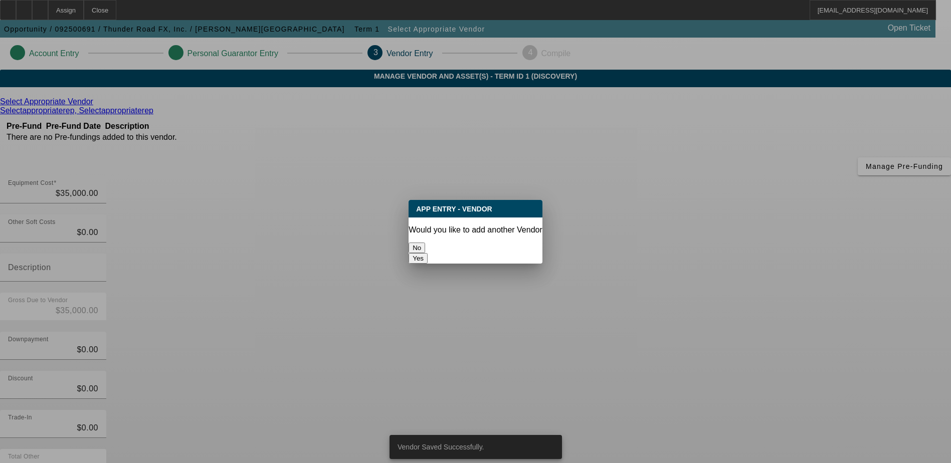
click at [425, 244] on button "No" at bounding box center [417, 248] width 17 height 11
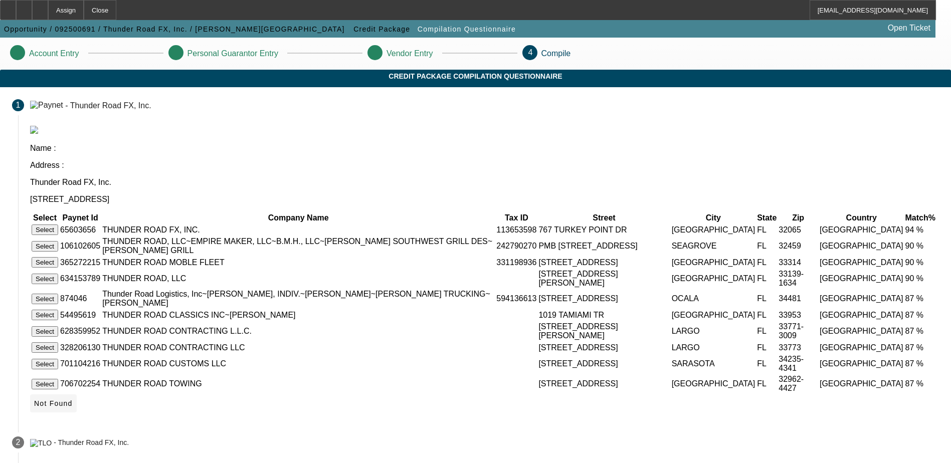
click at [73, 408] on span "Not Found" at bounding box center [53, 404] width 39 height 8
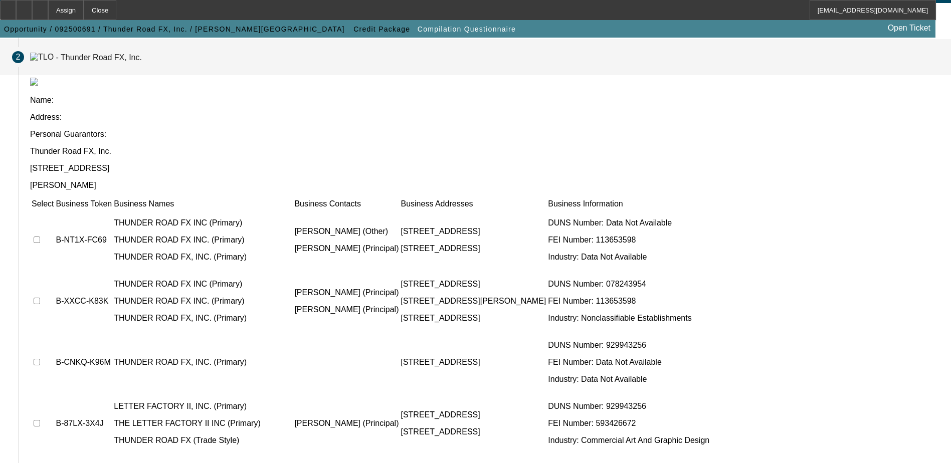
scroll to position [91, 0]
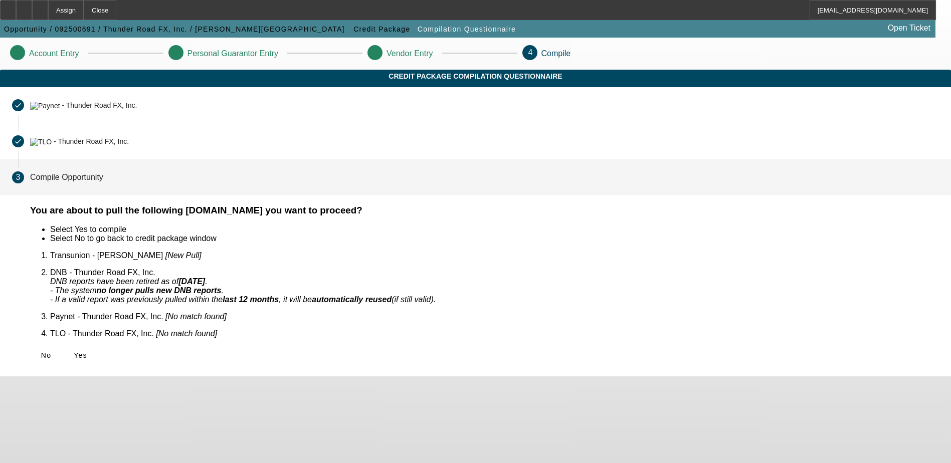
scroll to position [0, 0]
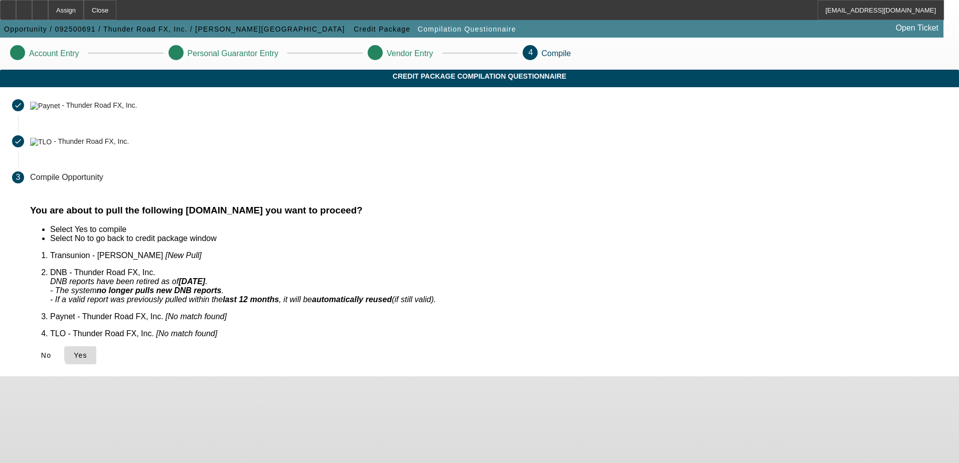
click at [87, 351] on span "Yes" at bounding box center [81, 355] width 14 height 8
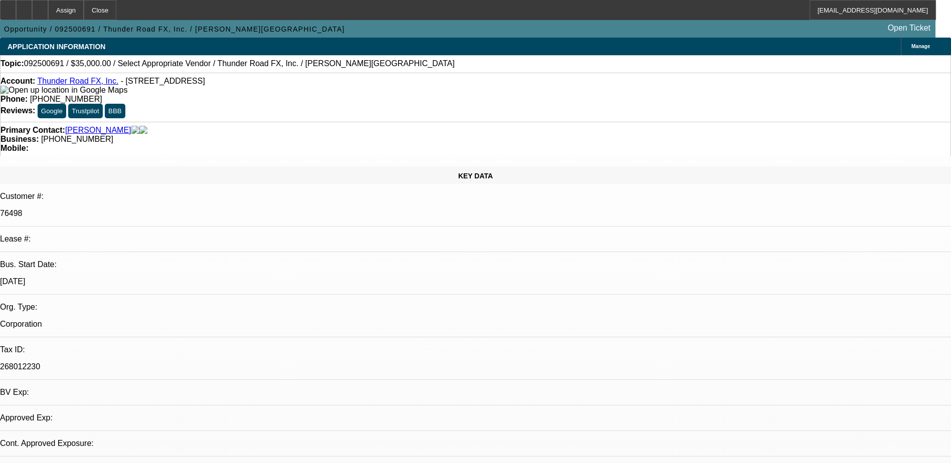
select select "0"
select select "2"
select select "0.1"
select select "4"
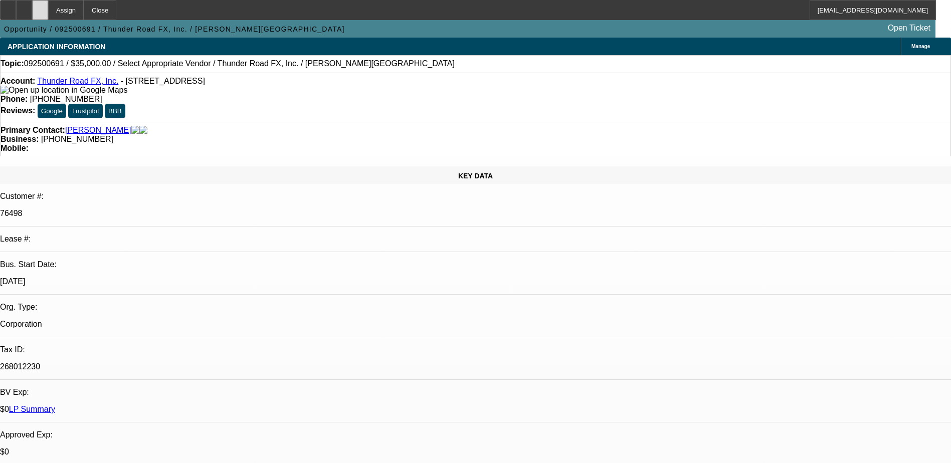
click at [40, 7] on icon at bounding box center [40, 7] width 0 height 0
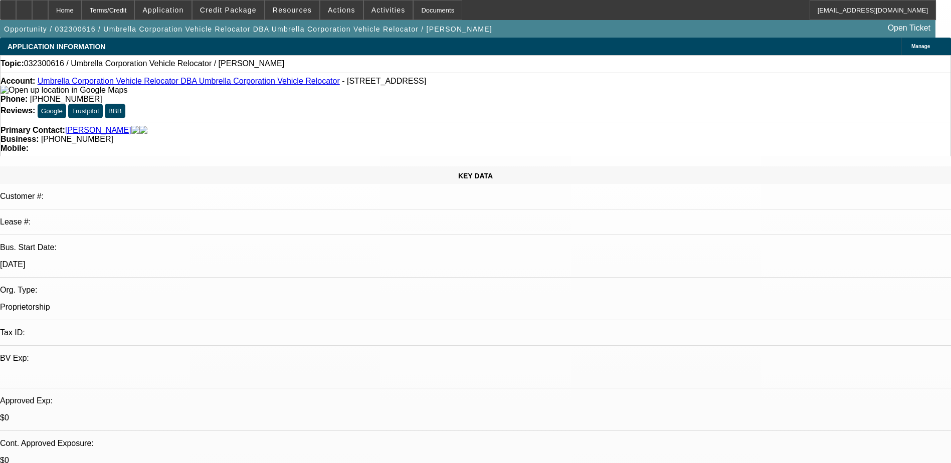
select select "0"
select select "2"
select select "0.1"
select select "4"
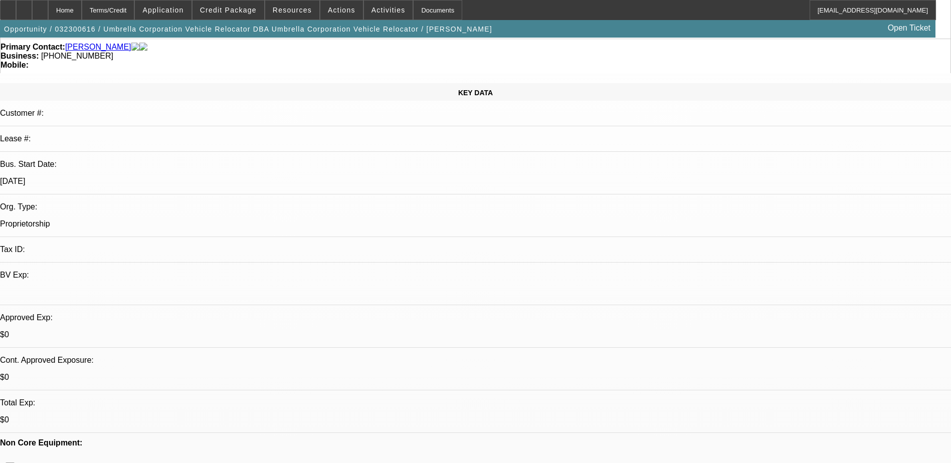
scroll to position [100, 0]
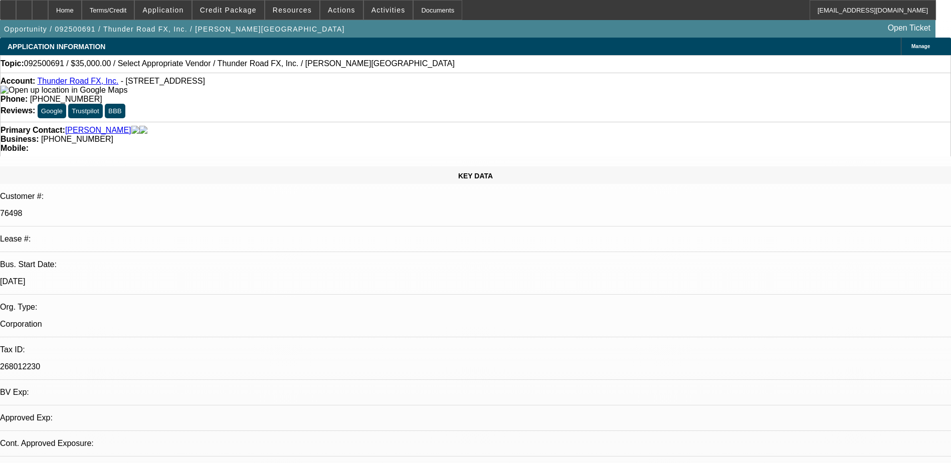
select select "0"
select select "2"
select select "0.1"
select select "4"
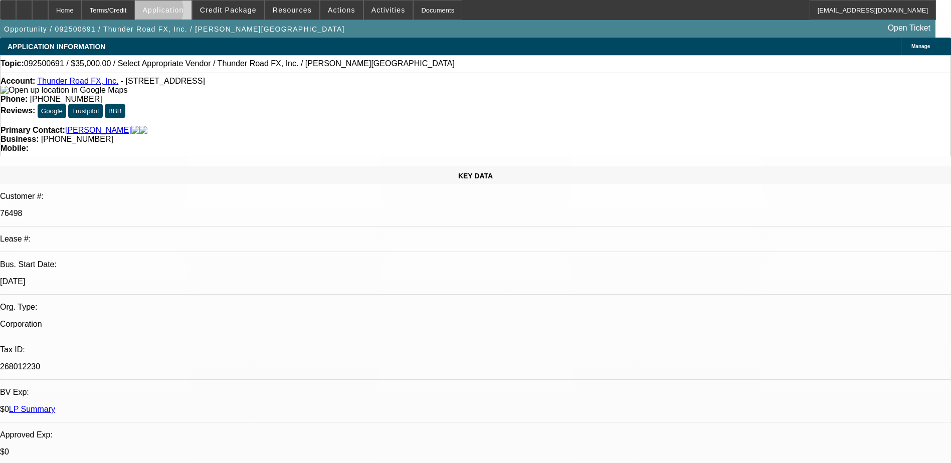
click at [181, 12] on span "Application" at bounding box center [162, 10] width 41 height 8
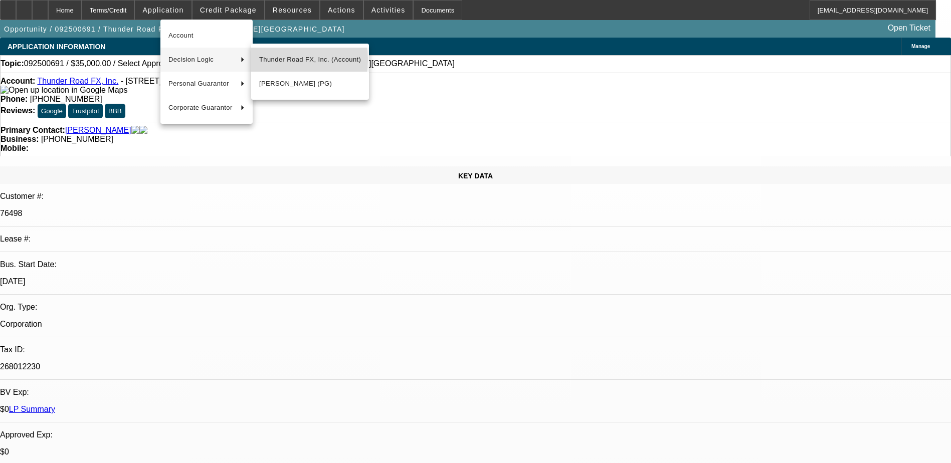
click at [287, 60] on span "Thunder Road FX, Inc. (Account)" at bounding box center [310, 60] width 102 height 12
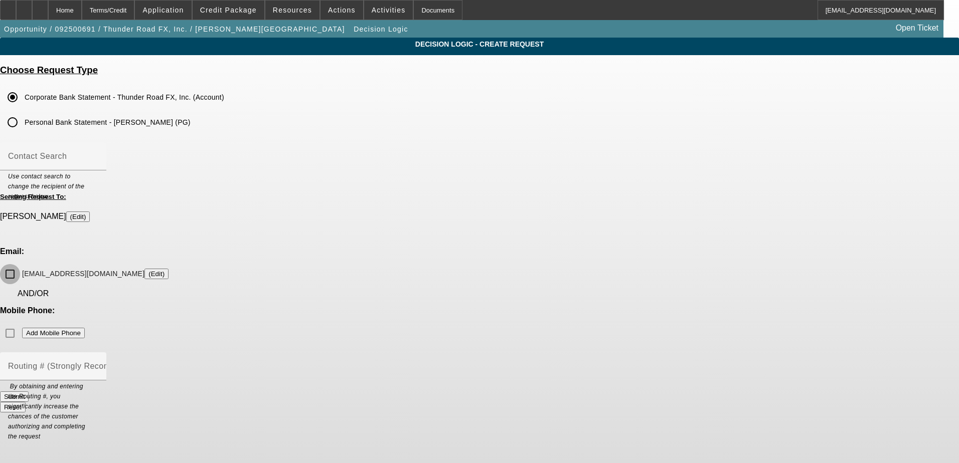
click at [20, 264] on input "infothunderroadfx@comcast.net (Edit)" at bounding box center [10, 274] width 20 height 20
click at [29, 392] on button "Submit" at bounding box center [14, 397] width 29 height 11
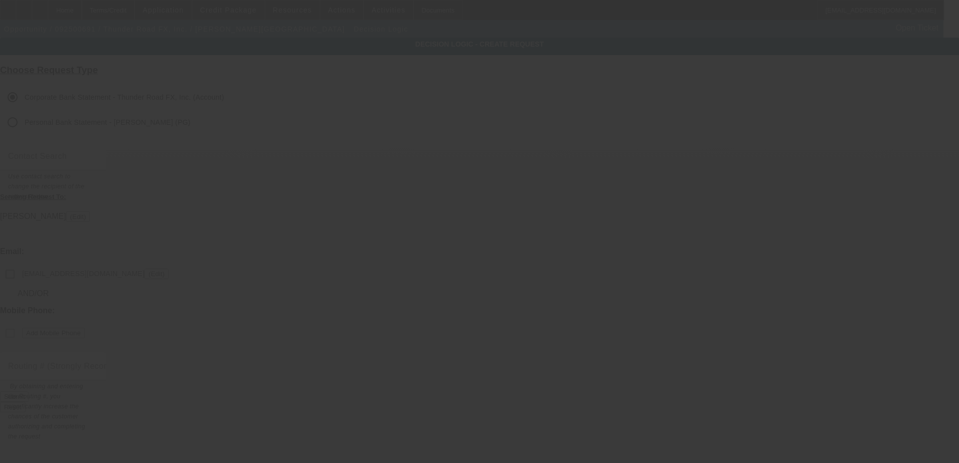
checkbox input "false"
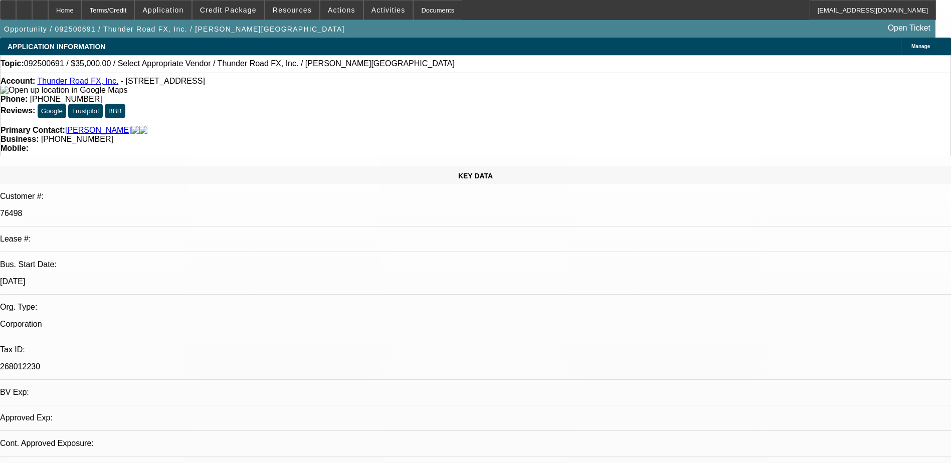
select select "0"
select select "2"
select select "0.1"
select select "4"
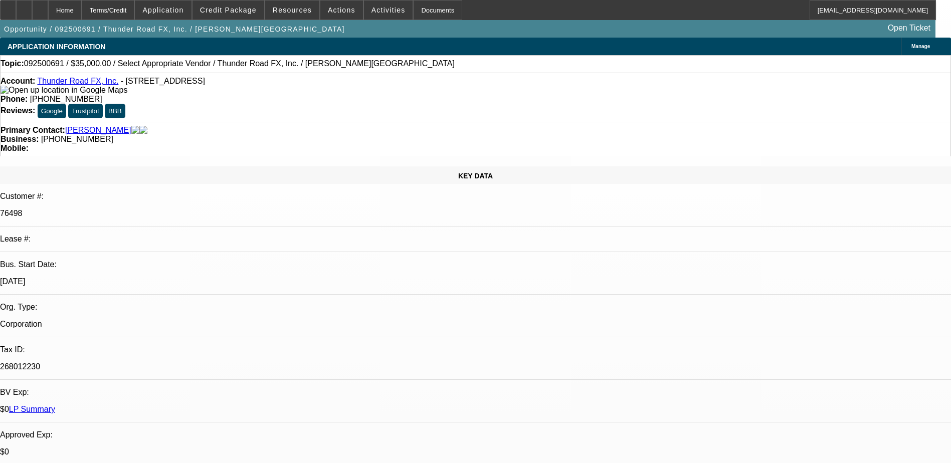
click at [220, 7] on span "Credit Package" at bounding box center [228, 10] width 57 height 8
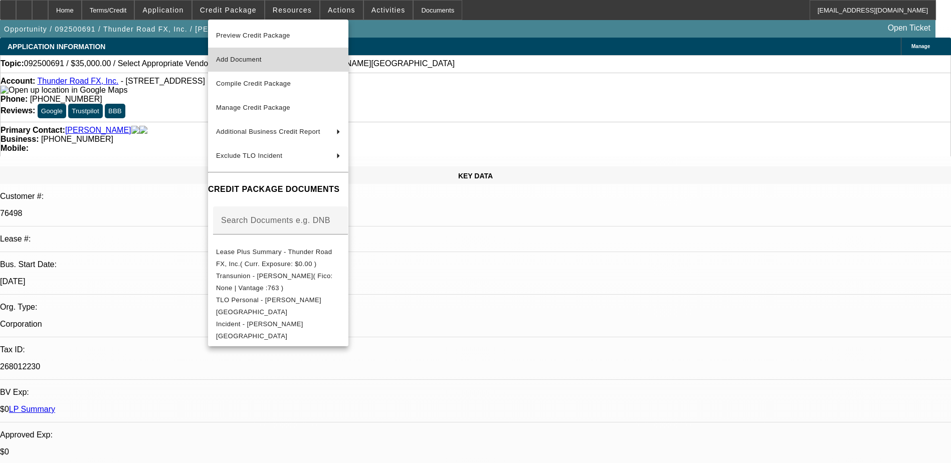
click at [269, 61] on span "Add Document" at bounding box center [278, 60] width 124 height 12
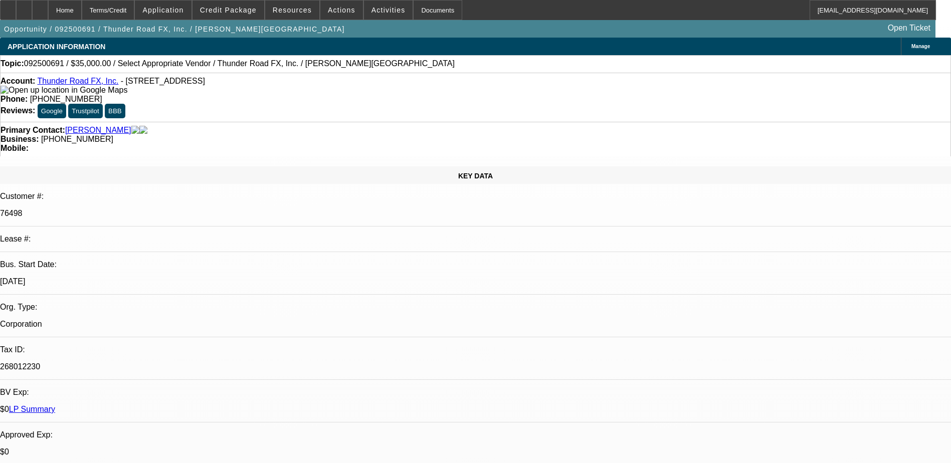
radio input "true"
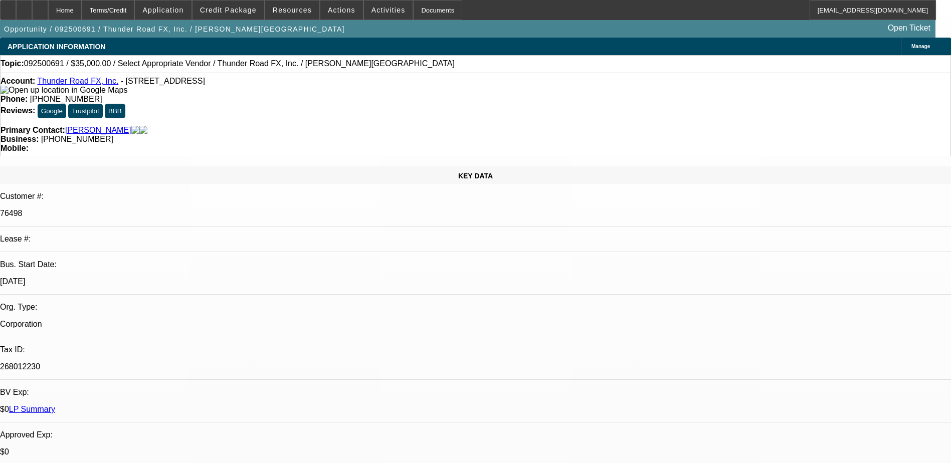
type textarea "Fred is ready to move forward with the Epson and the laminator. he has the equi…"
radio input "true"
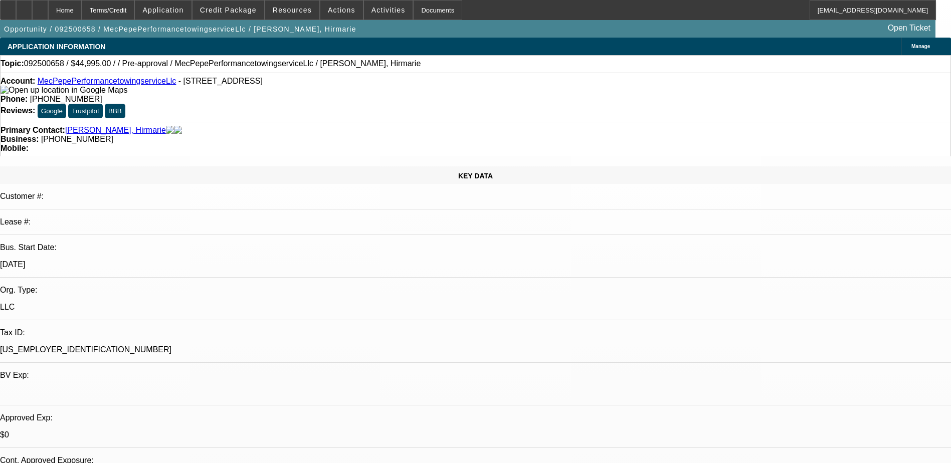
select select "0"
select select "2"
select select "0.1"
select select "4"
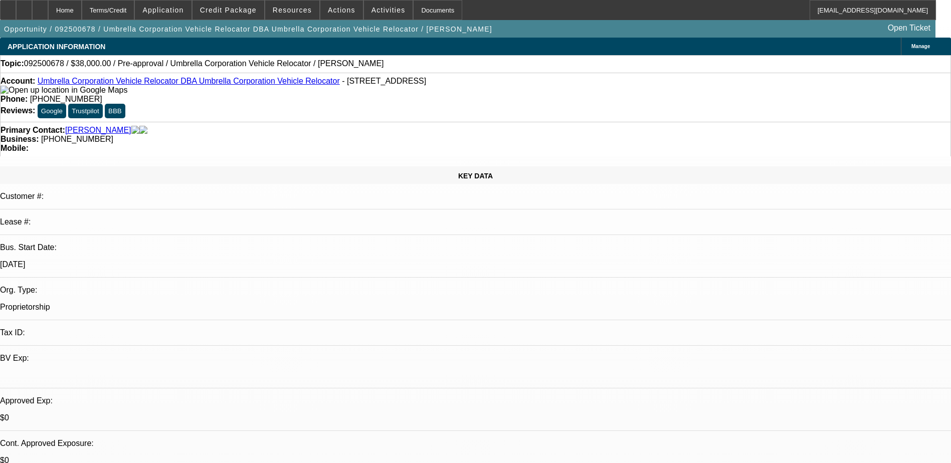
select select "0"
select select "2"
select select "0.1"
select select "4"
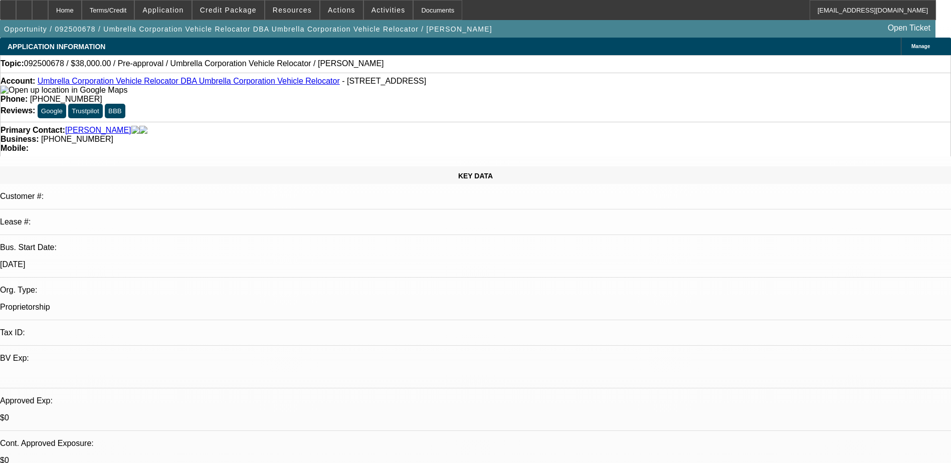
drag, startPoint x: 772, startPoint y: 310, endPoint x: 819, endPoint y: 310, distance: 46.6
copy div "[PHONE_NUMBER]"
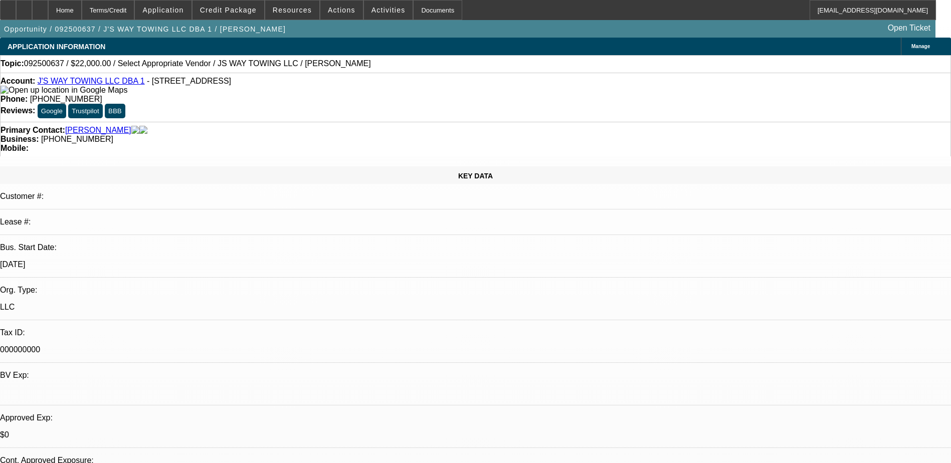
select select "0"
select select "2"
select select "0.1"
select select "4"
